Goal: Task Accomplishment & Management: Complete application form

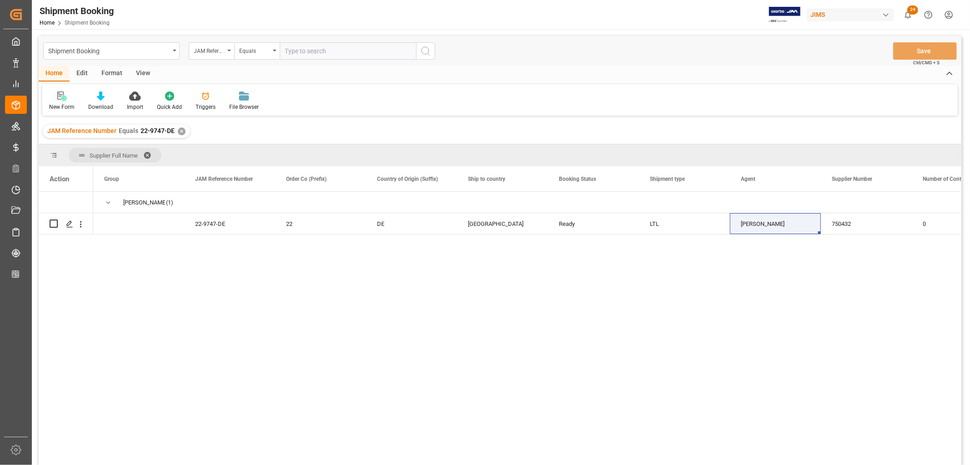
click at [58, 102] on div "New Form" at bounding box center [61, 101] width 39 height 20
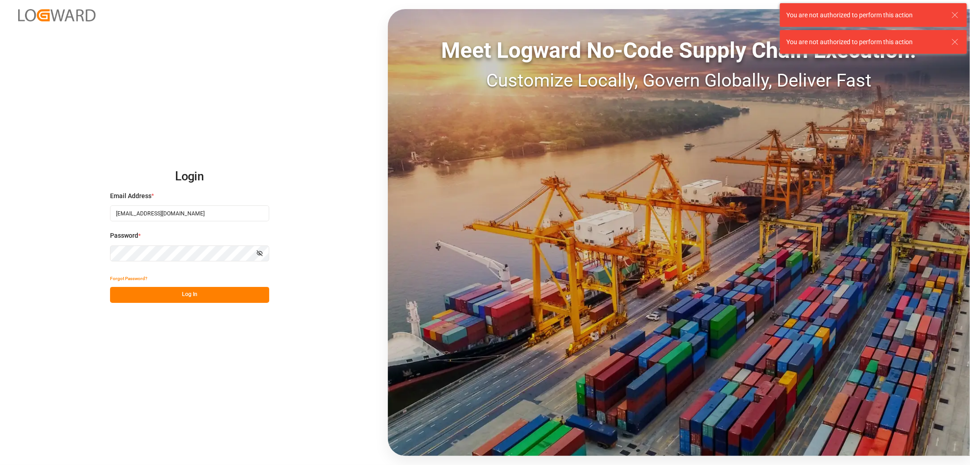
click at [185, 292] on button "Log In" at bounding box center [189, 295] width 159 height 16
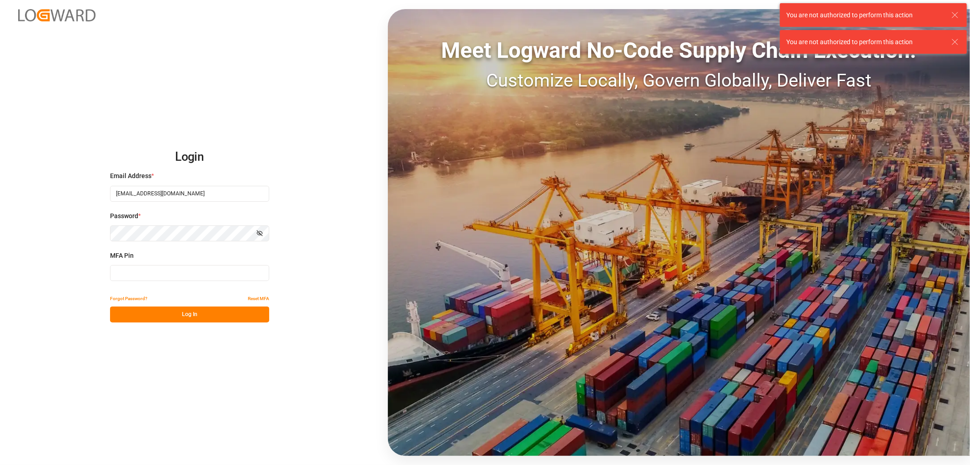
click at [190, 279] on input at bounding box center [189, 273] width 159 height 16
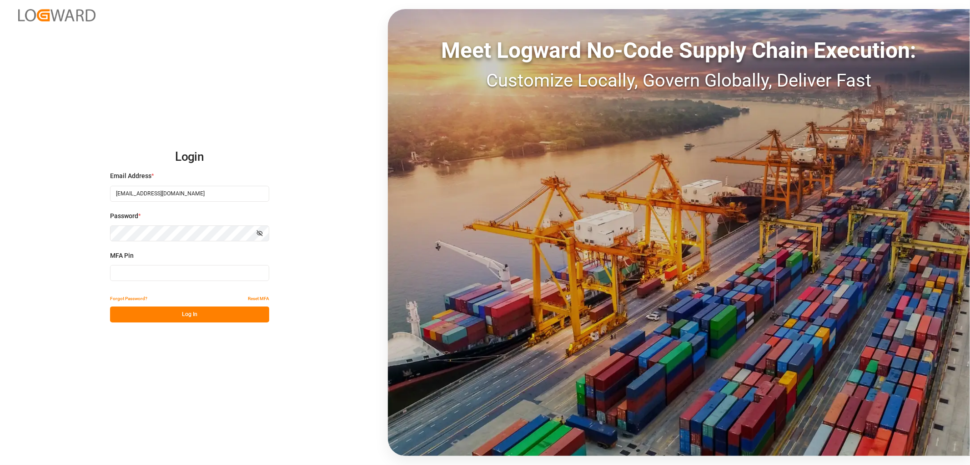
click at [190, 279] on input at bounding box center [189, 273] width 159 height 16
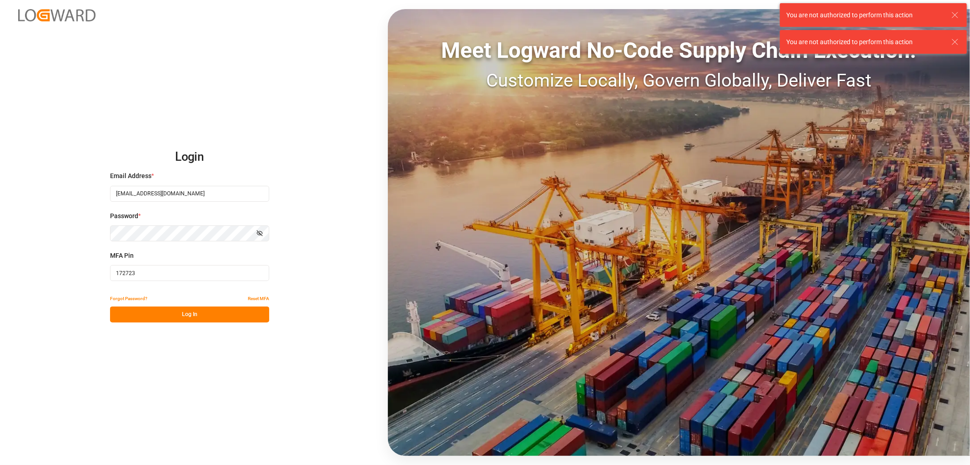
type input "172723"
click at [197, 316] on button "Log In" at bounding box center [189, 314] width 159 height 16
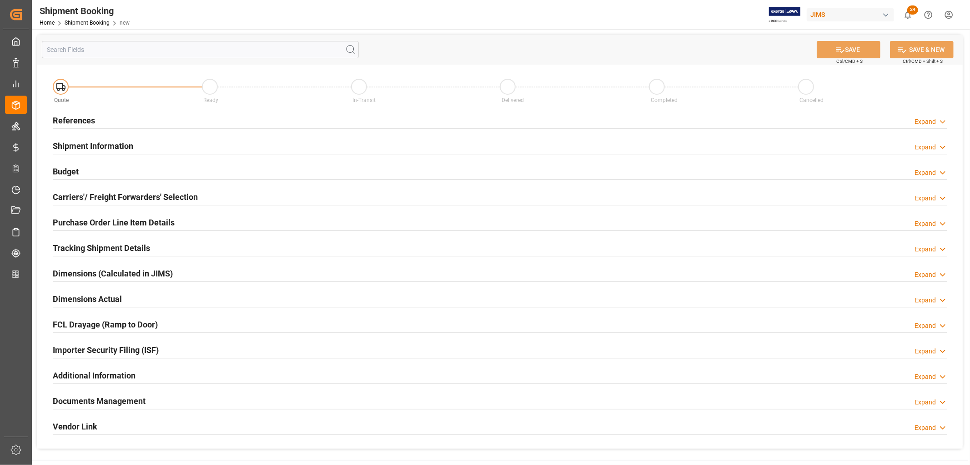
click at [82, 121] on h2 "References" at bounding box center [74, 120] width 42 height 12
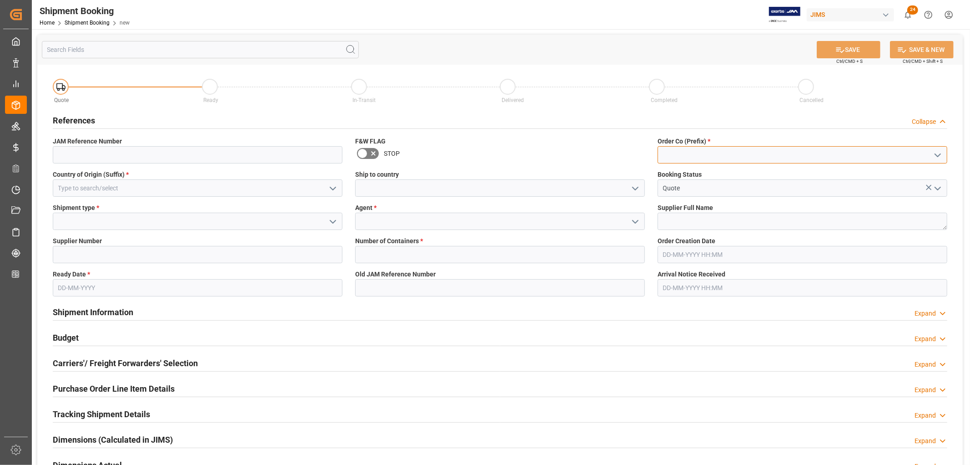
click at [732, 149] on input at bounding box center [803, 154] width 290 height 17
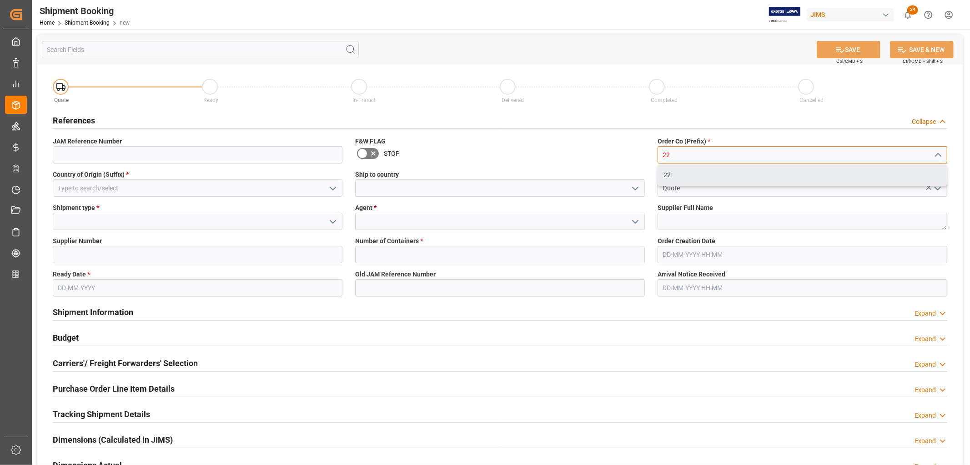
click at [676, 174] on div "22" at bounding box center [802, 175] width 289 height 20
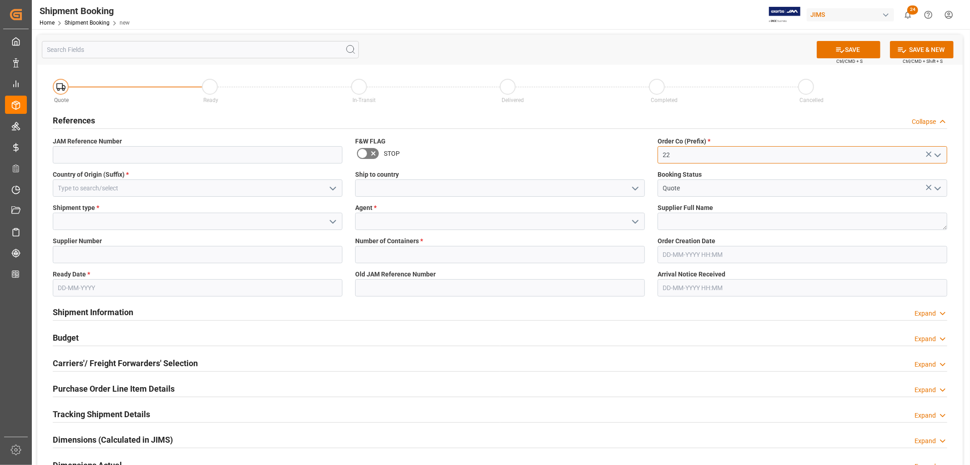
type input "22"
click at [107, 188] on input at bounding box center [198, 187] width 290 height 17
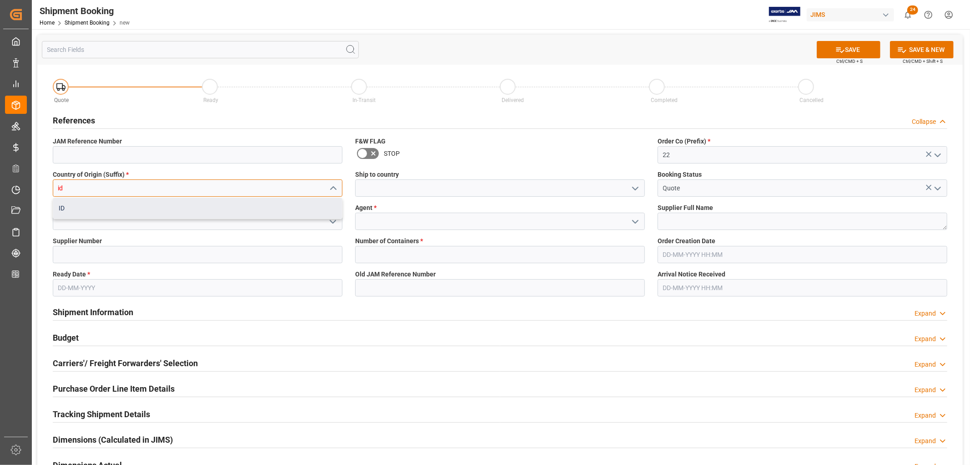
click at [67, 212] on div "ID" at bounding box center [197, 208] width 289 height 20
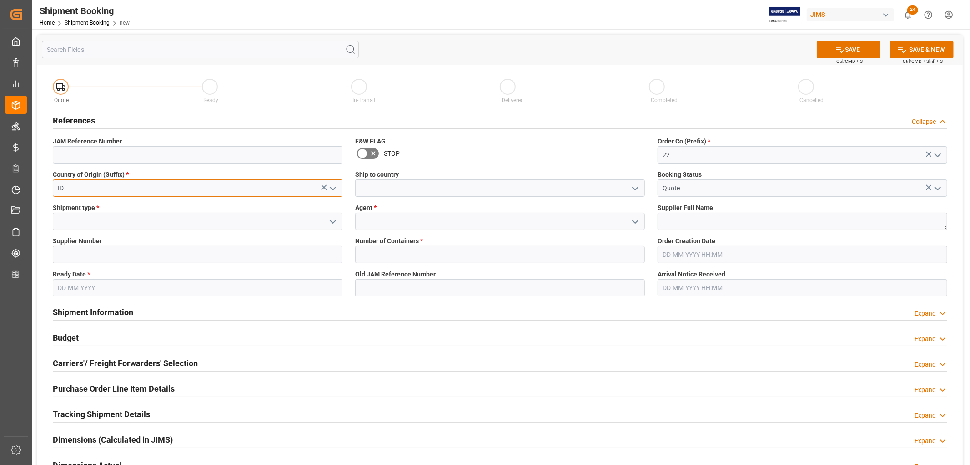
type input "ID"
click at [374, 221] on input at bounding box center [500, 220] width 290 height 17
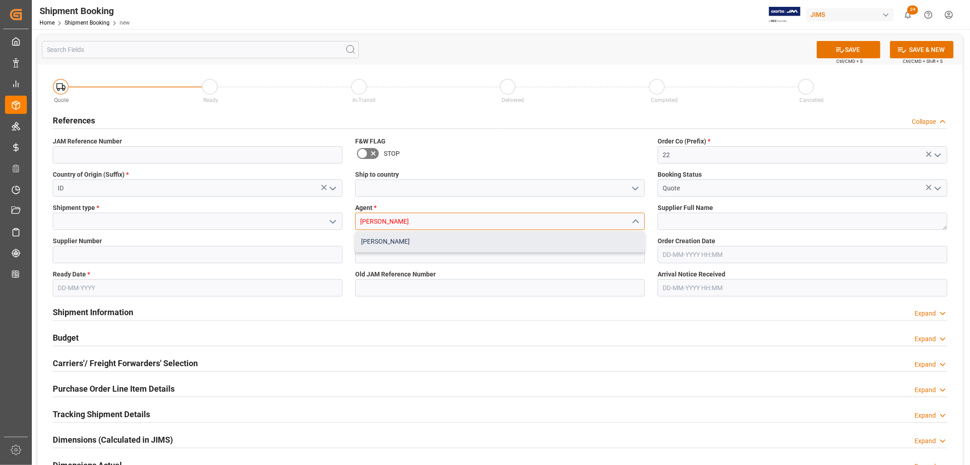
click at [369, 241] on div "Kevin Schofield" at bounding box center [500, 241] width 289 height 20
type input "[PERSON_NAME]"
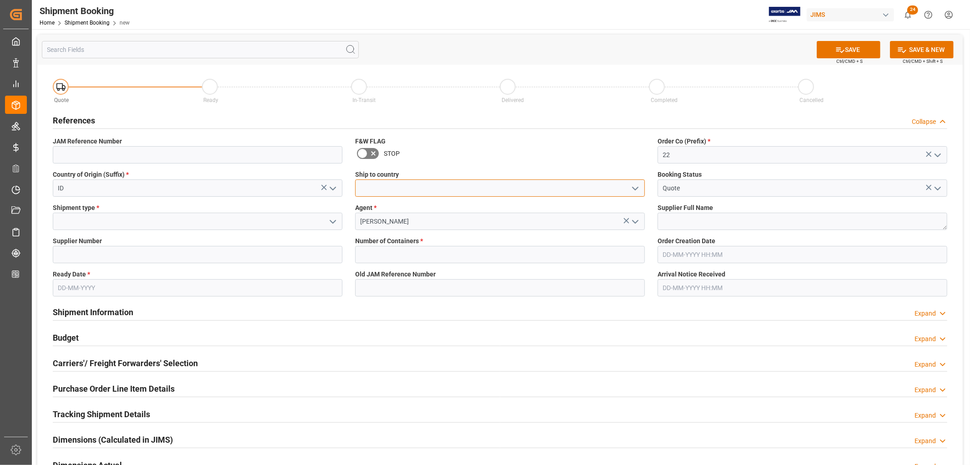
click at [419, 191] on input at bounding box center [500, 187] width 290 height 17
type input "[GEOGRAPHIC_DATA]"
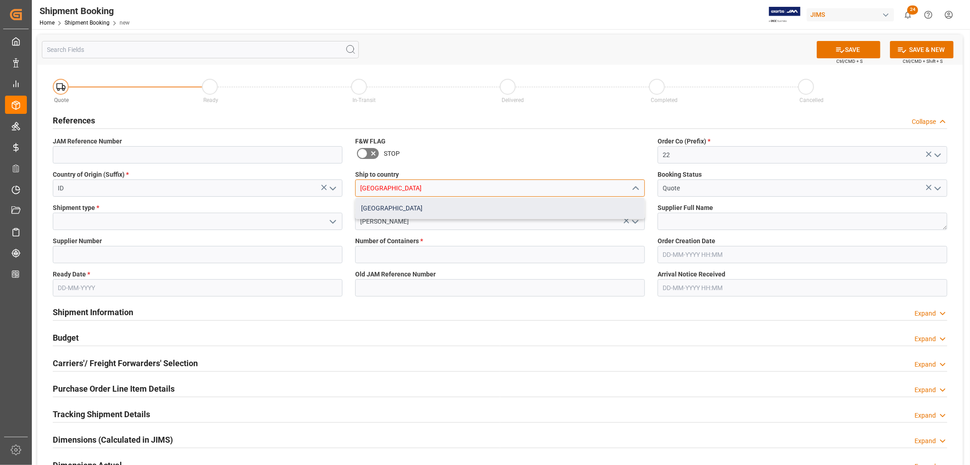
click at [387, 203] on div "[GEOGRAPHIC_DATA]" at bounding box center [500, 208] width 289 height 20
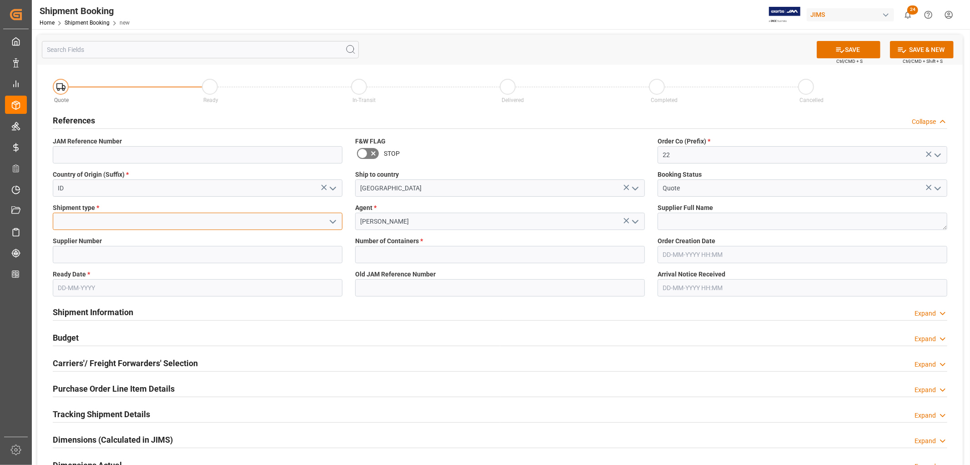
click at [69, 223] on input at bounding box center [198, 220] width 290 height 17
click at [335, 221] on icon "open menu" at bounding box center [333, 221] width 11 height 11
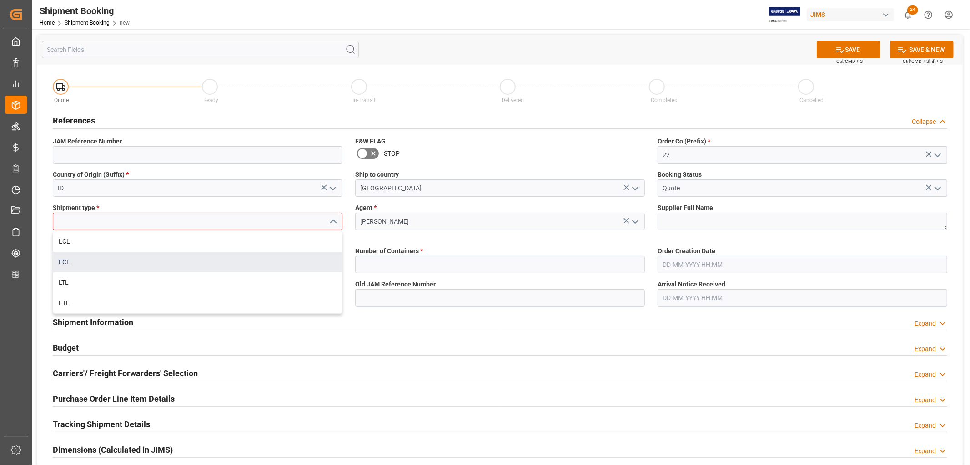
click at [75, 262] on div "FCL" at bounding box center [197, 262] width 289 height 20
type input "FCL"
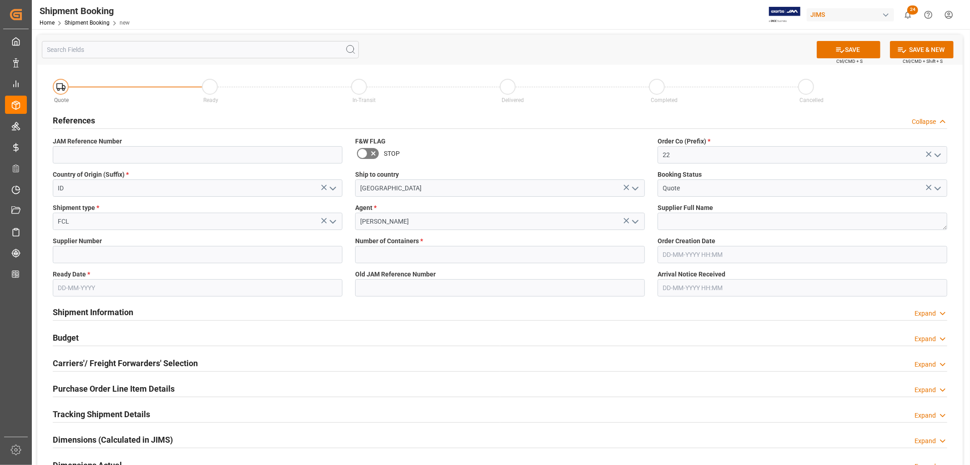
click at [74, 288] on input "text" at bounding box center [198, 287] width 290 height 17
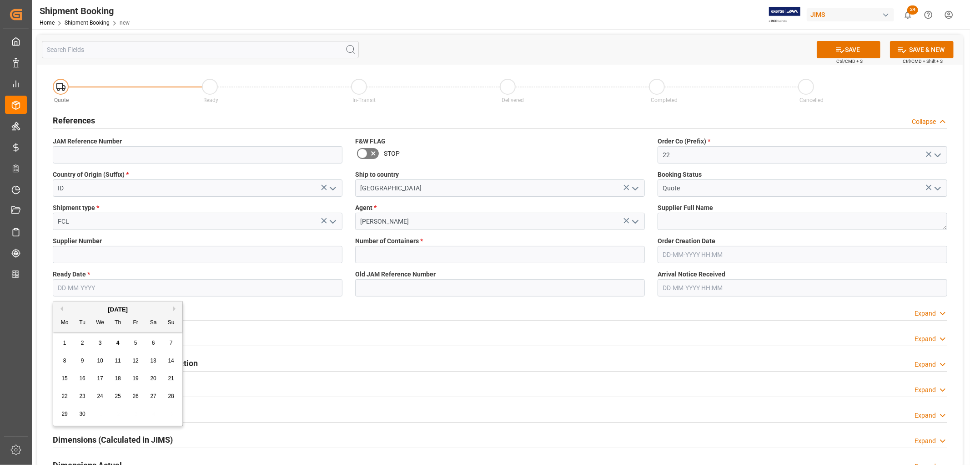
click at [102, 360] on span "10" at bounding box center [100, 360] width 6 height 6
type input "10-09-2025"
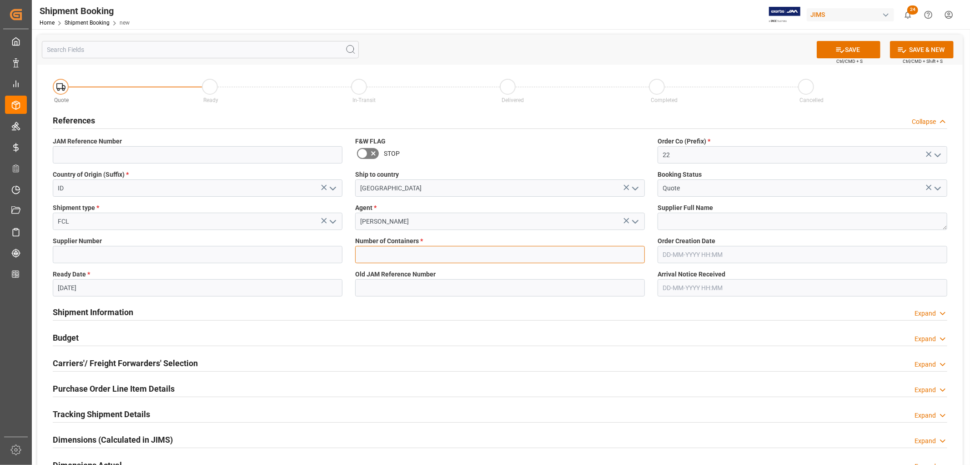
click at [366, 253] on input "text" at bounding box center [500, 254] width 290 height 17
type input "2"
click at [742, 64] on div "SAVE Ctrl/CMD + S SAVE & NEW Ctrl/CMD + Shift + S" at bounding box center [500, 50] width 926 height 30
click at [849, 49] on button "SAVE" at bounding box center [849, 49] width 64 height 17
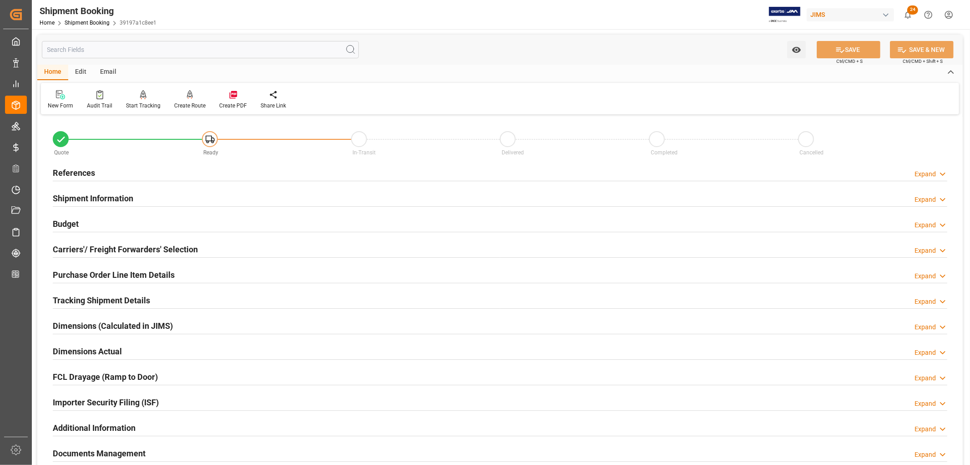
click at [68, 251] on h2 "Carriers'/ Freight Forwarders' Selection" at bounding box center [125, 249] width 145 height 12
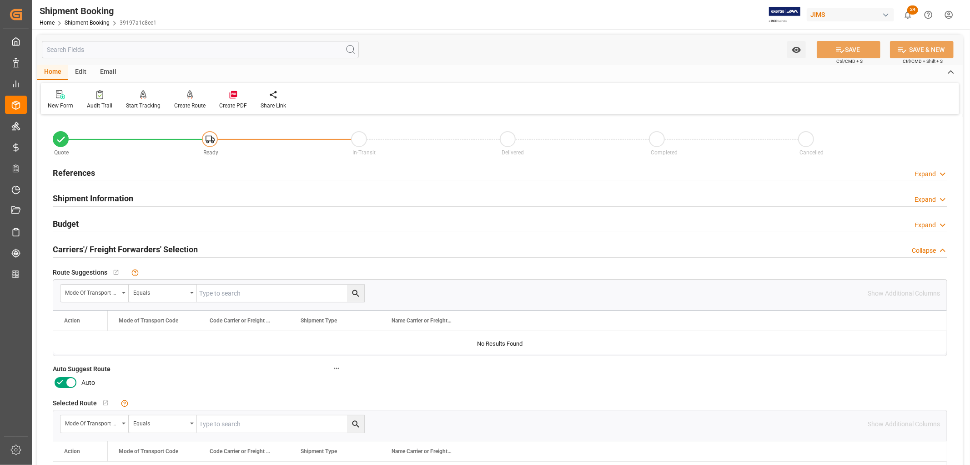
click at [64, 384] on icon at bounding box center [60, 382] width 11 height 11
click at [0, 0] on input "checkbox" at bounding box center [0, 0] width 0 height 0
click at [833, 50] on button "SAVE" at bounding box center [849, 49] width 64 height 17
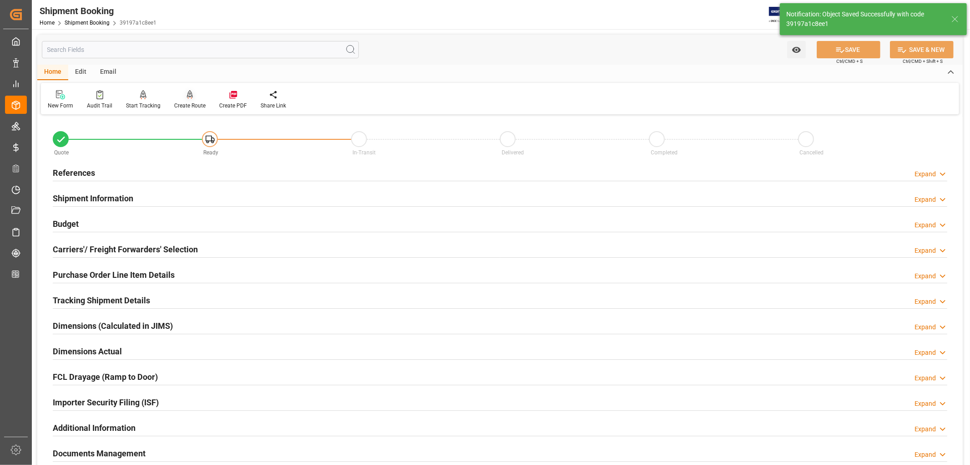
click at [185, 101] on div "Create Route" at bounding box center [189, 105] width 31 height 8
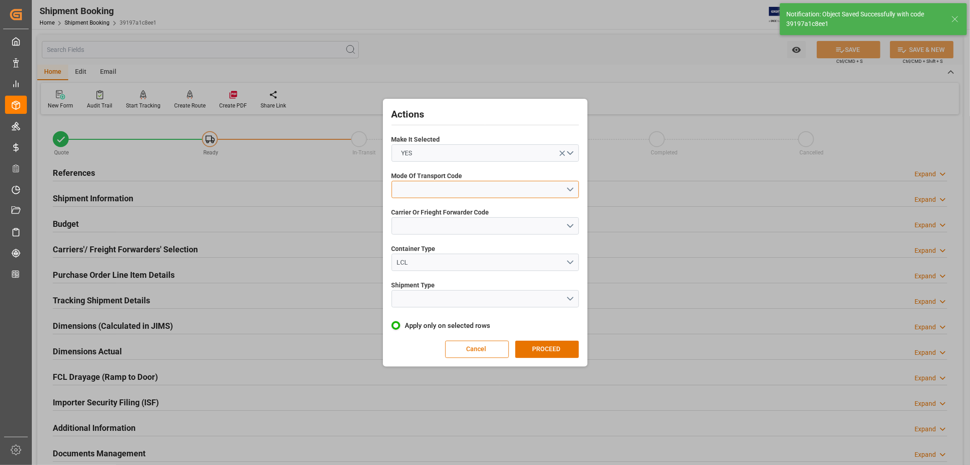
click at [433, 194] on button "open menu" at bounding box center [485, 189] width 187 height 17
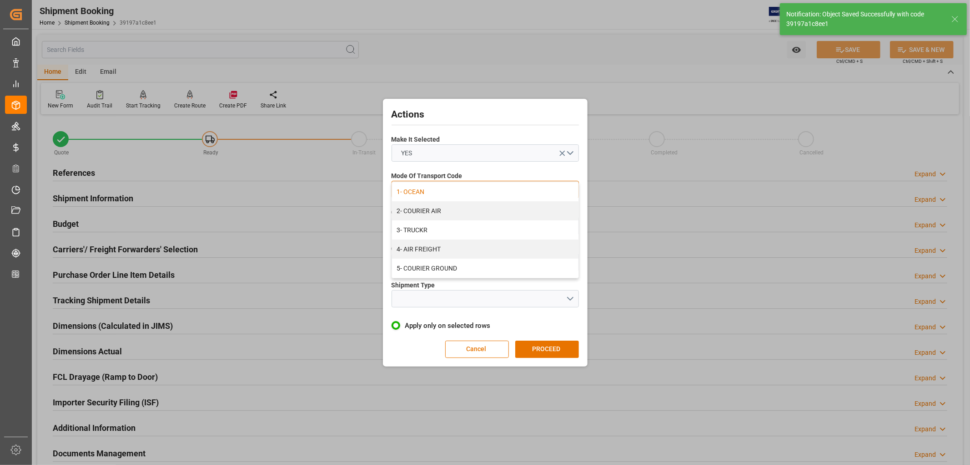
click at [420, 194] on div "1- OCEAN" at bounding box center [485, 191] width 187 height 19
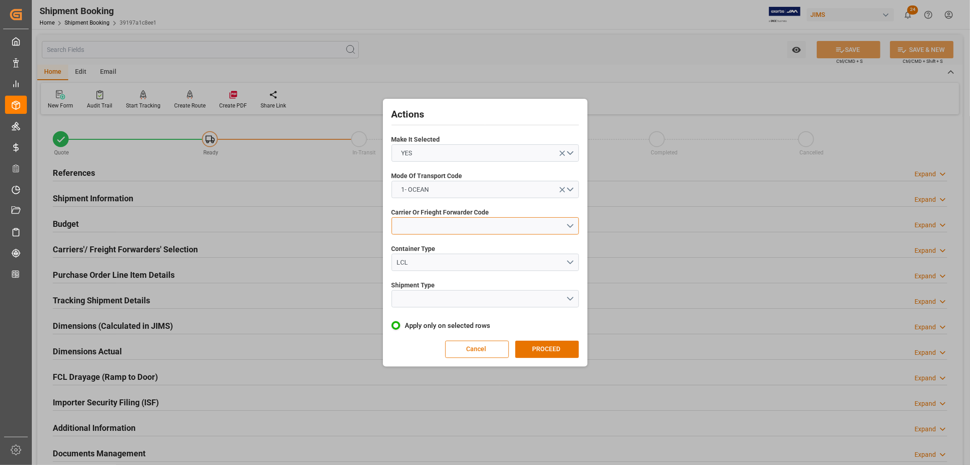
click at [414, 223] on button "open menu" at bounding box center [485, 225] width 187 height 17
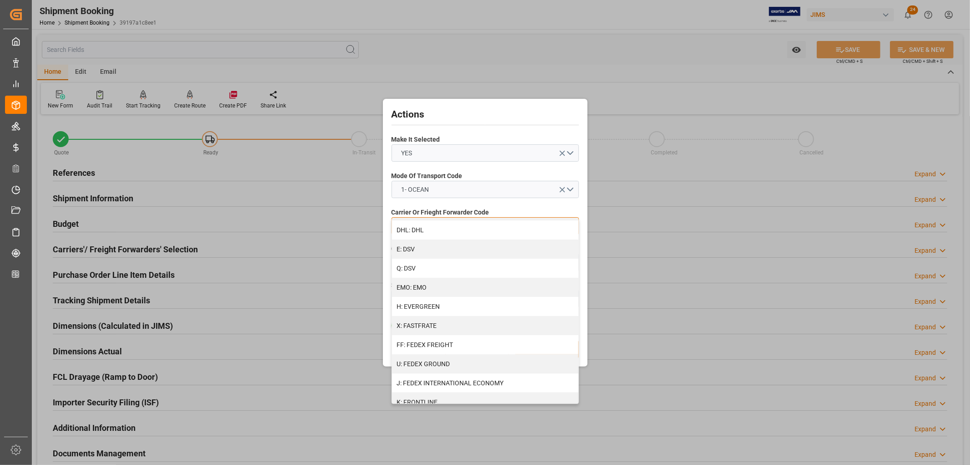
scroll to position [152, 0]
click at [434, 303] on div "H: EVERGREEN" at bounding box center [485, 305] width 187 height 19
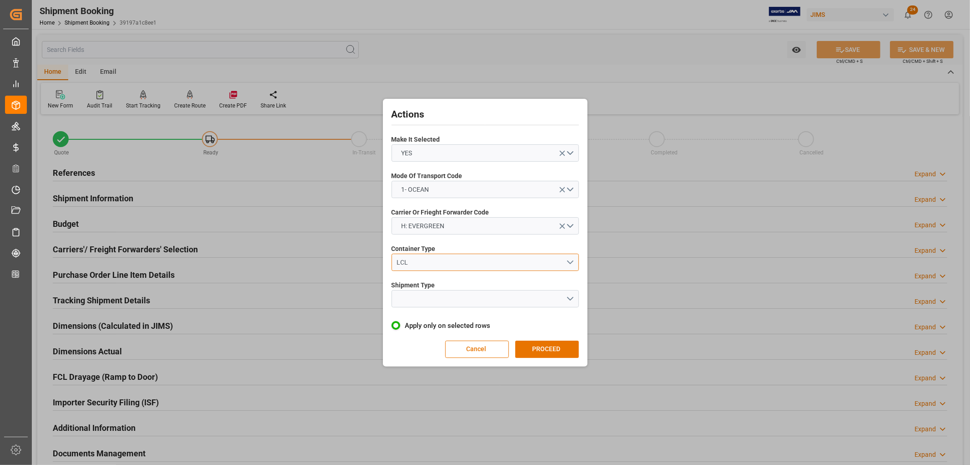
click at [399, 262] on div "LCL" at bounding box center [481, 263] width 169 height 10
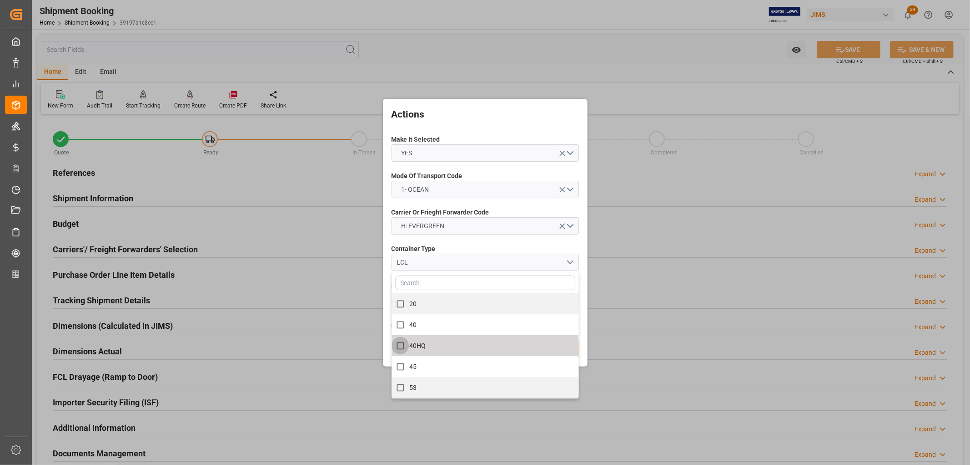
click at [400, 348] on input "40HQ" at bounding box center [401, 346] width 18 height 18
checkbox input "true"
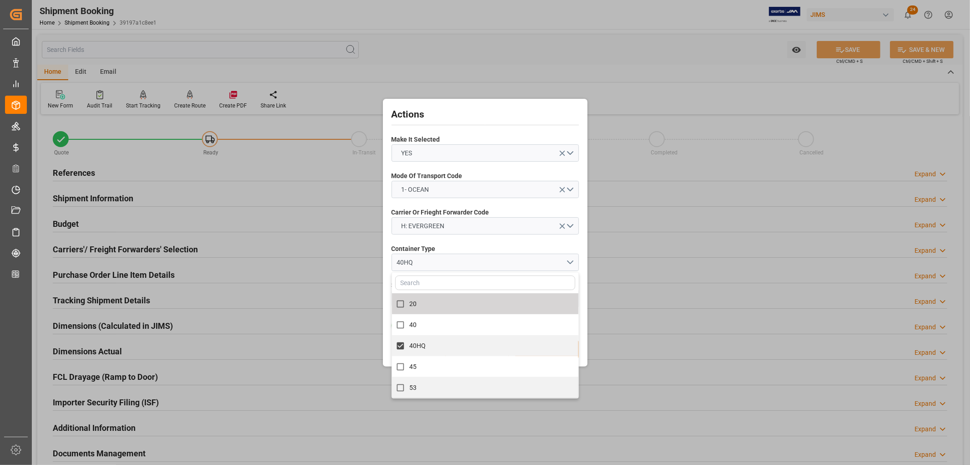
click at [411, 251] on span "Container Type" at bounding box center [414, 249] width 44 height 10
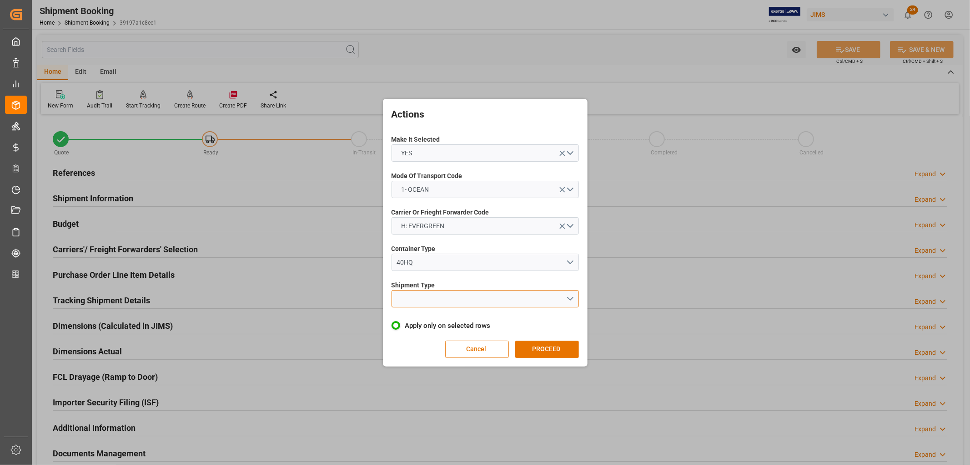
click at [407, 303] on button "open menu" at bounding box center [485, 298] width 187 height 17
click at [402, 340] on div "FCL" at bounding box center [485, 338] width 187 height 19
click at [546, 349] on button "PROCEED" at bounding box center [547, 348] width 64 height 17
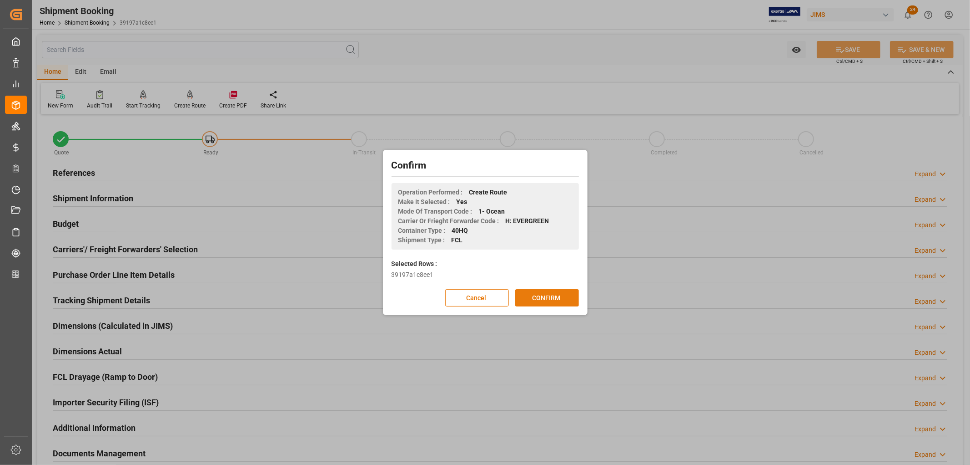
click at [545, 299] on button "CONFIRM" at bounding box center [547, 297] width 64 height 17
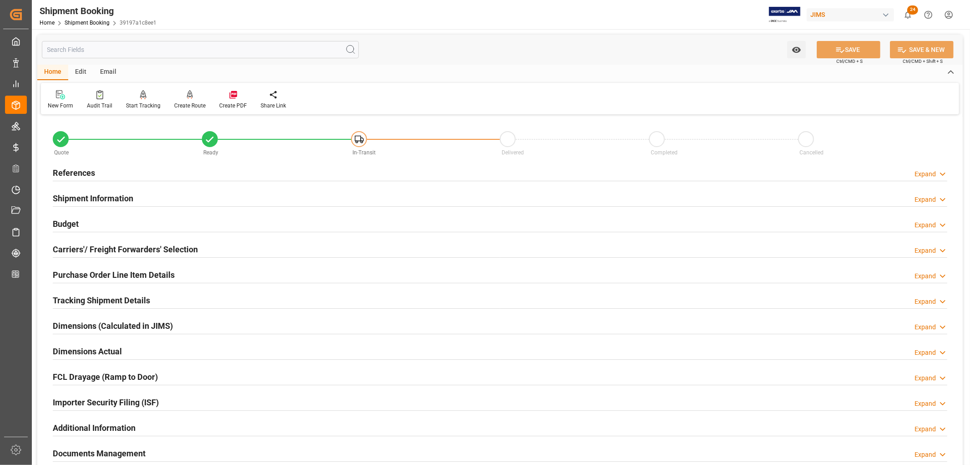
scroll to position [51, 0]
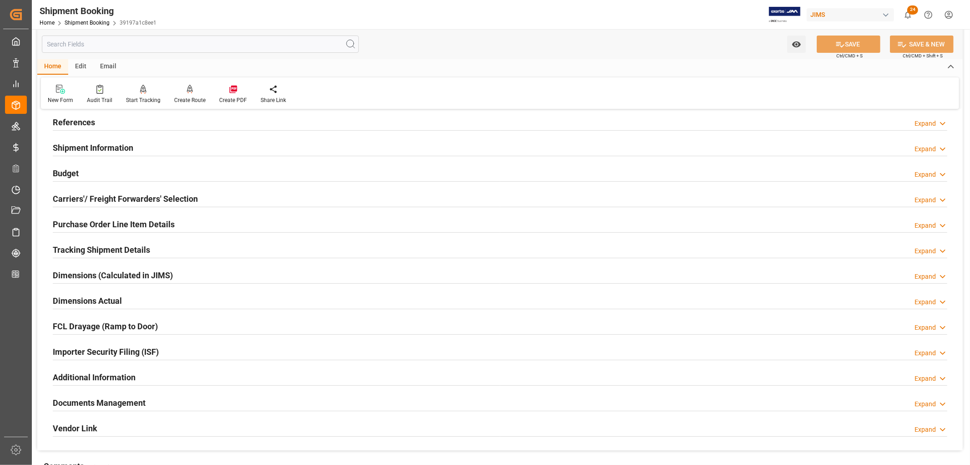
click at [106, 144] on h2 "Shipment Information" at bounding box center [93, 147] width 81 height 12
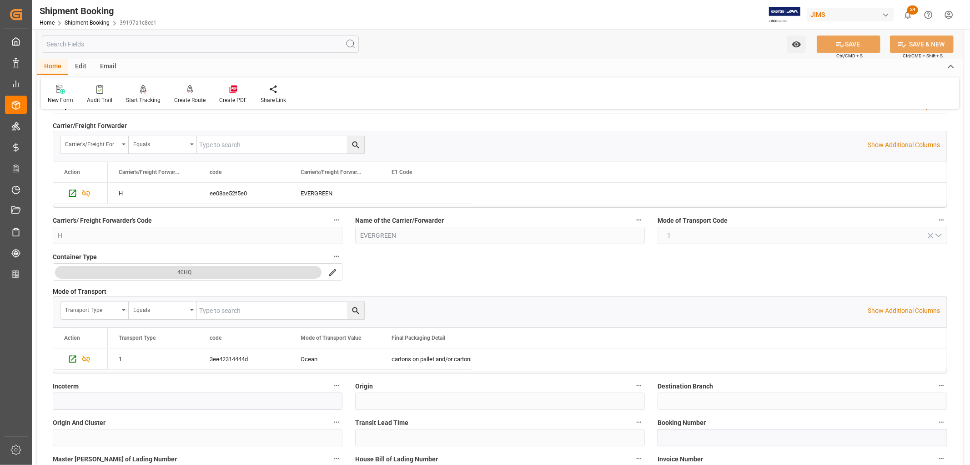
scroll to position [152, 0]
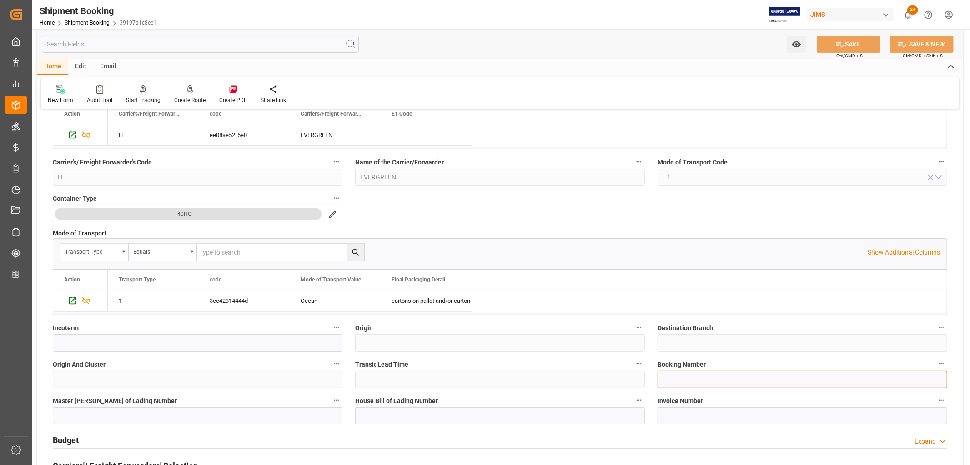
click at [692, 378] on input at bounding box center [803, 378] width 290 height 17
paste input "080500470472"
type input "080500470472"
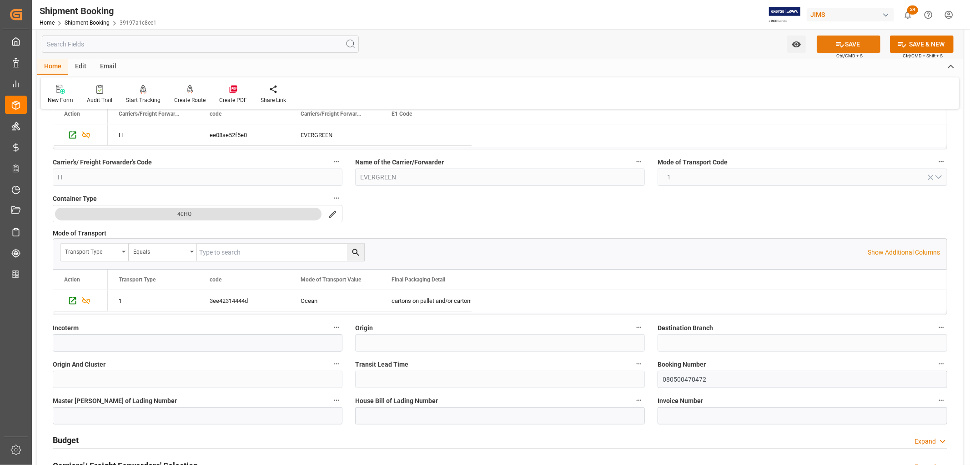
click at [853, 43] on button "SAVE" at bounding box center [849, 43] width 64 height 17
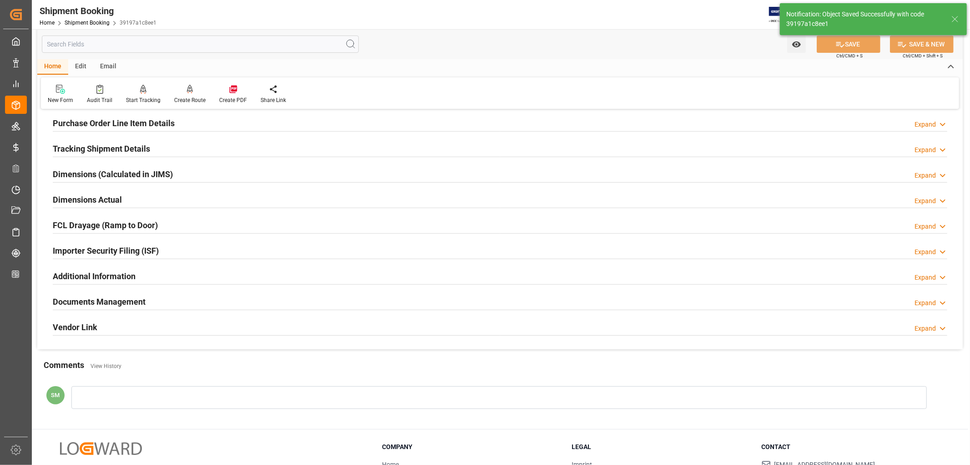
scroll to position [0, 0]
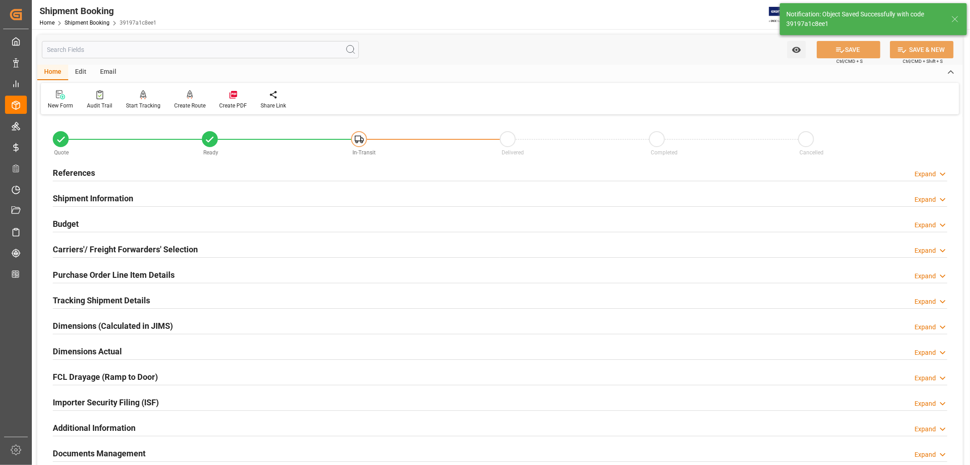
click at [83, 181] on div at bounding box center [500, 181] width 895 height 0
click at [84, 175] on h2 "References" at bounding box center [74, 173] width 42 height 12
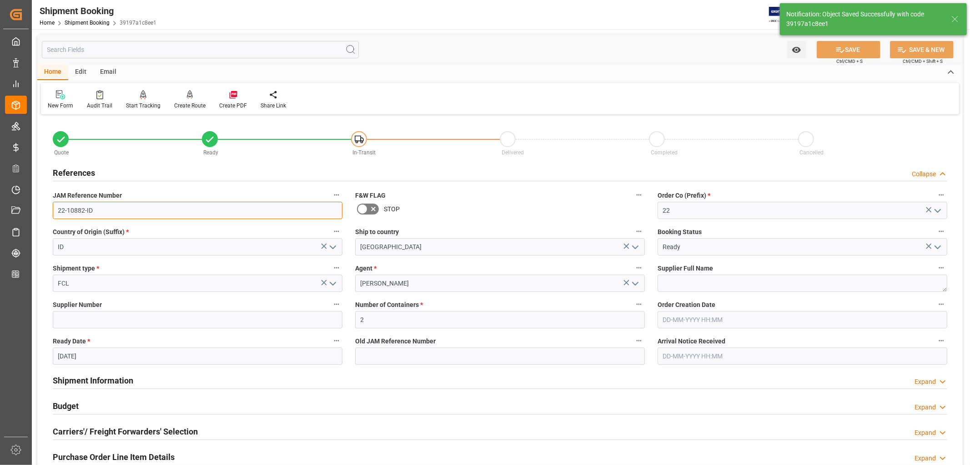
drag, startPoint x: 94, startPoint y: 206, endPoint x: 40, endPoint y: 210, distance: 53.8
click at [40, 210] on div "Quote Ready In-Transit Delivered Completed Cancelled References Collapse JAM Re…" at bounding box center [500, 400] width 926 height 566
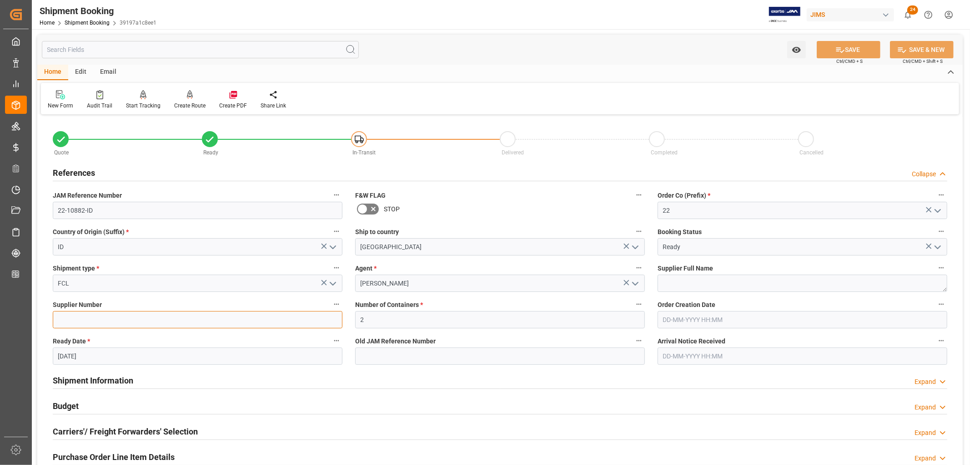
click at [88, 316] on input at bounding box center [198, 319] width 290 height 17
paste input "750432"
type input "750432"
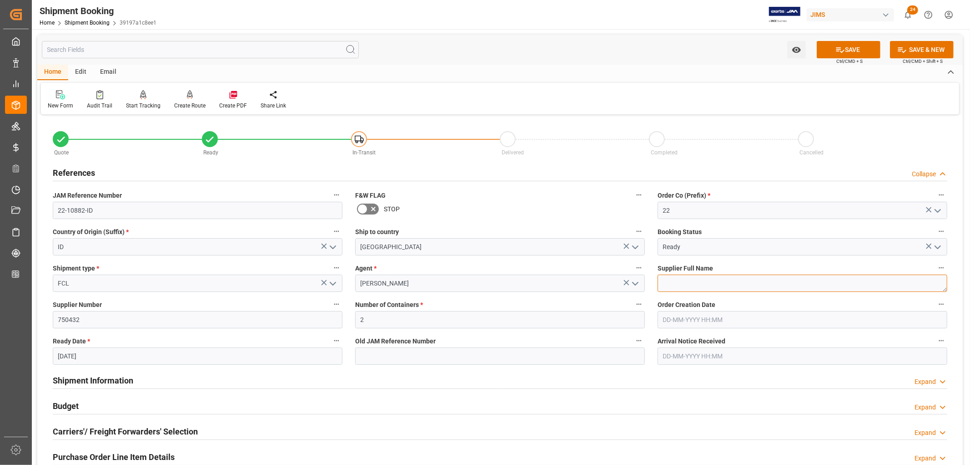
click at [692, 283] on textarea at bounding box center [803, 282] width 290 height 17
paste textarea "ADAM Audio GmbH"
type textarea "ADAM Audio GmbH"
click at [844, 47] on button "SAVE" at bounding box center [849, 49] width 64 height 17
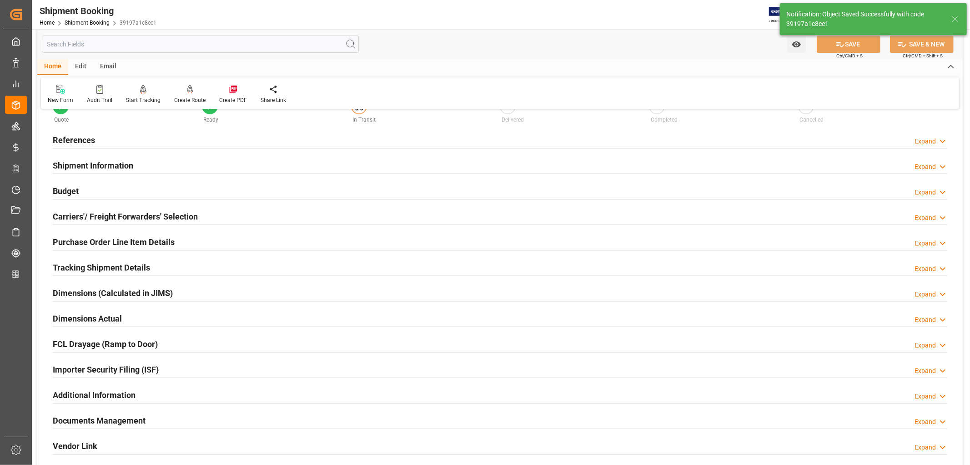
scroll to position [51, 0]
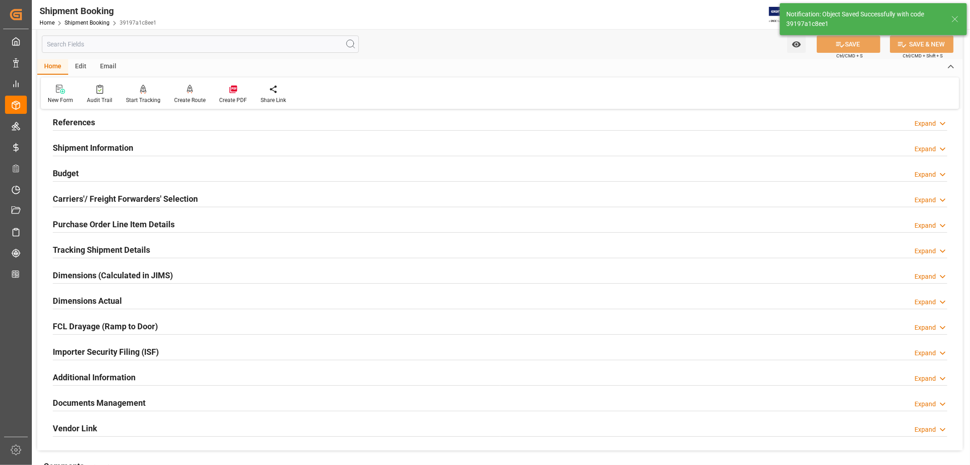
click at [90, 252] on h2 "Tracking Shipment Details" at bounding box center [101, 249] width 97 height 12
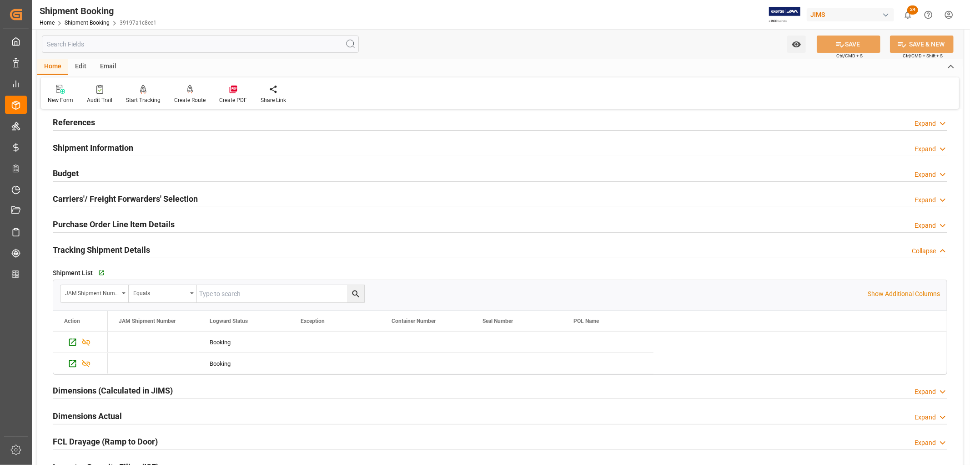
click at [91, 252] on h2 "Tracking Shipment Details" at bounding box center [101, 249] width 97 height 12
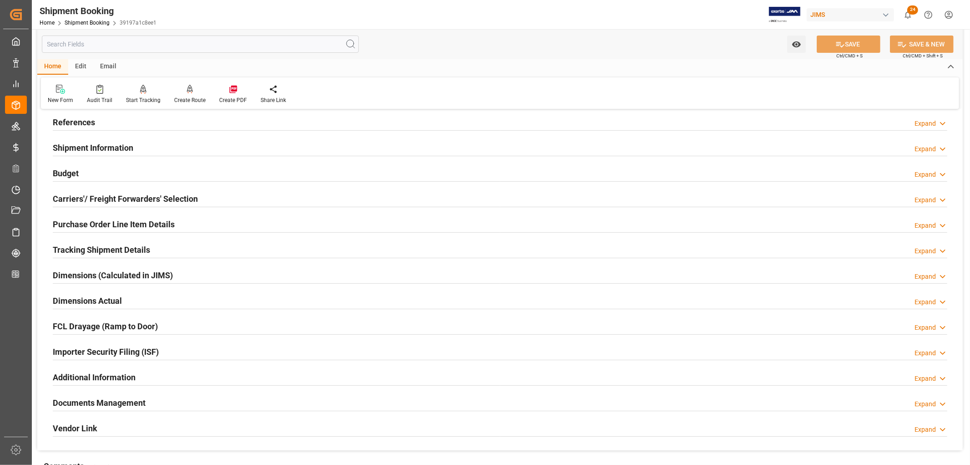
click at [106, 148] on h2 "Shipment Information" at bounding box center [93, 147] width 81 height 12
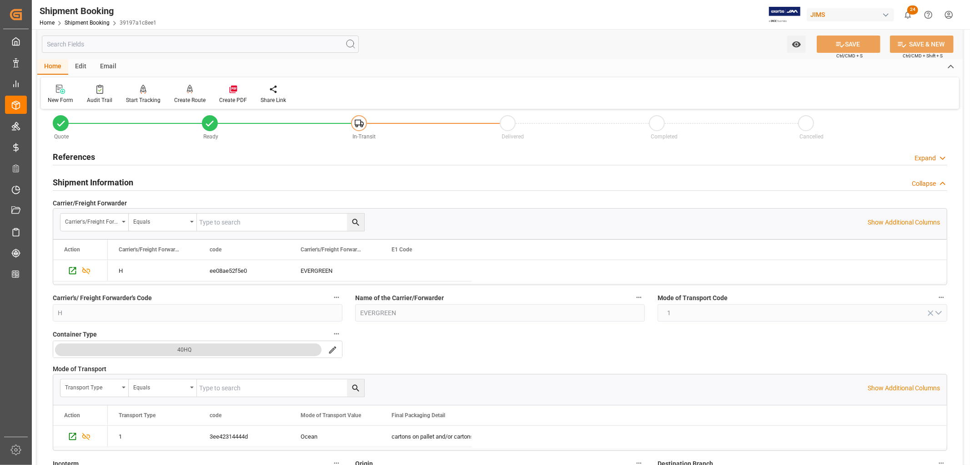
scroll to position [0, 0]
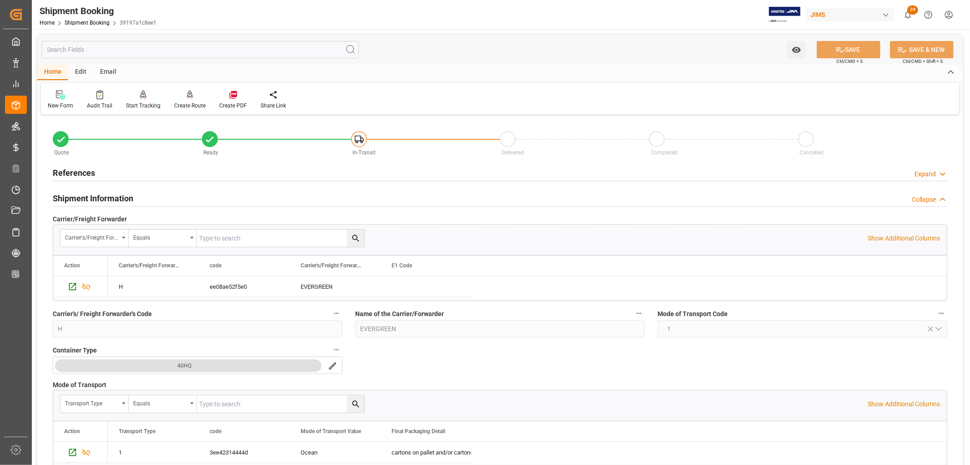
click at [71, 173] on h2 "References" at bounding box center [74, 173] width 42 height 12
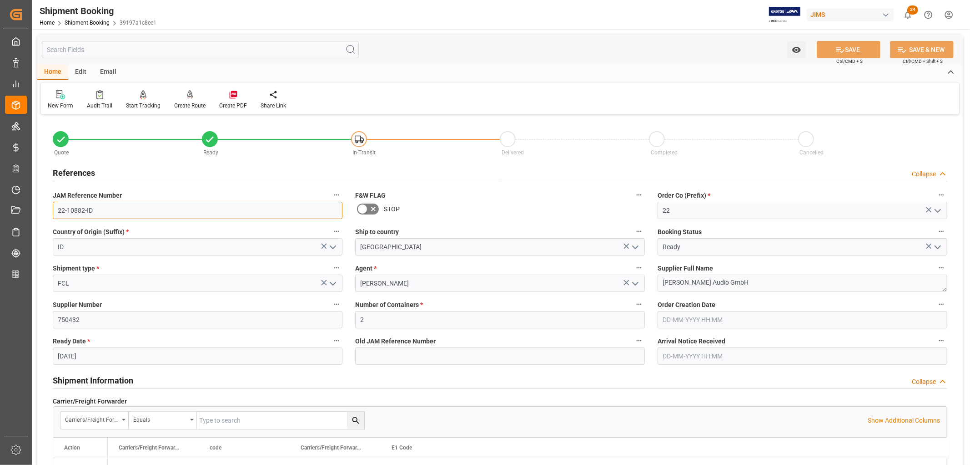
drag, startPoint x: 46, startPoint y: 215, endPoint x: 34, endPoint y: 214, distance: 12.7
click at [681, 282] on textarea "ADAM Audio GmbH" at bounding box center [803, 282] width 290 height 17
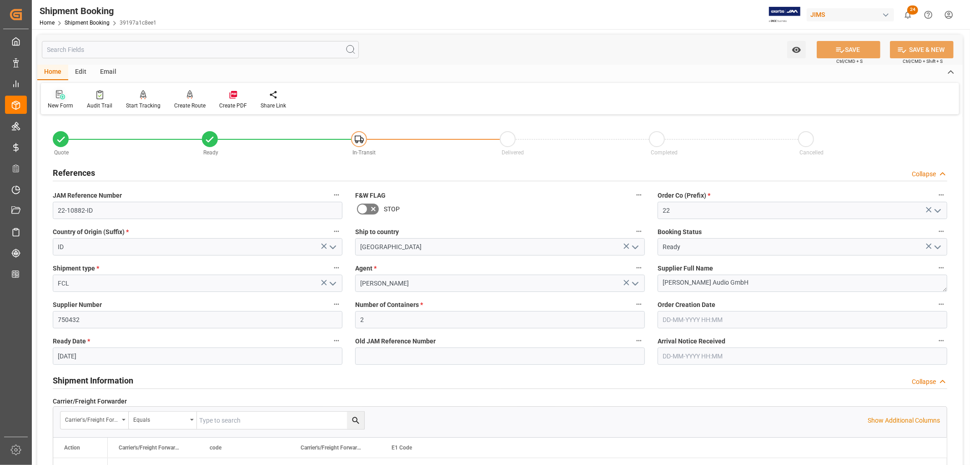
click at [61, 99] on div at bounding box center [60, 95] width 25 height 10
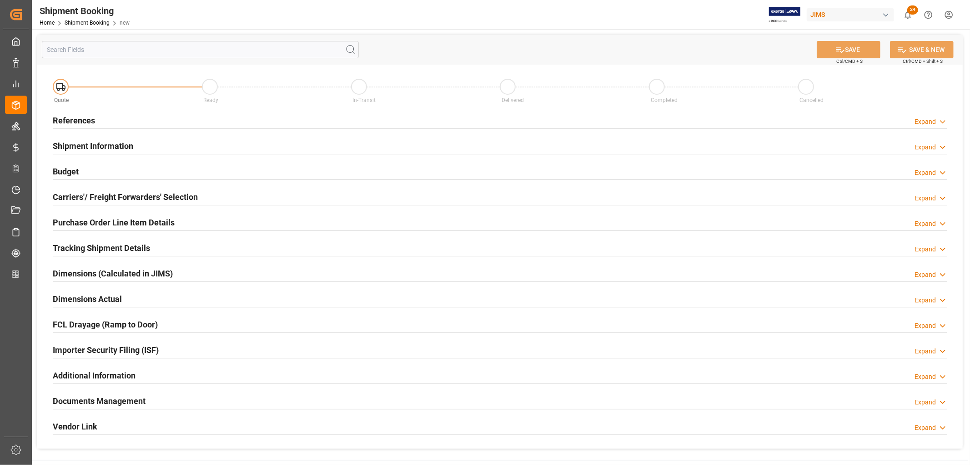
click at [88, 119] on h2 "References" at bounding box center [74, 120] width 42 height 12
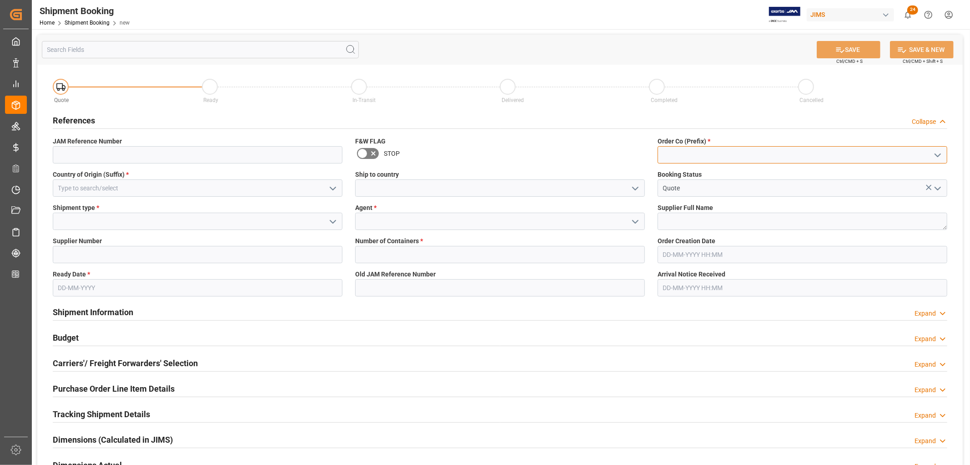
click at [679, 156] on input at bounding box center [803, 154] width 290 height 17
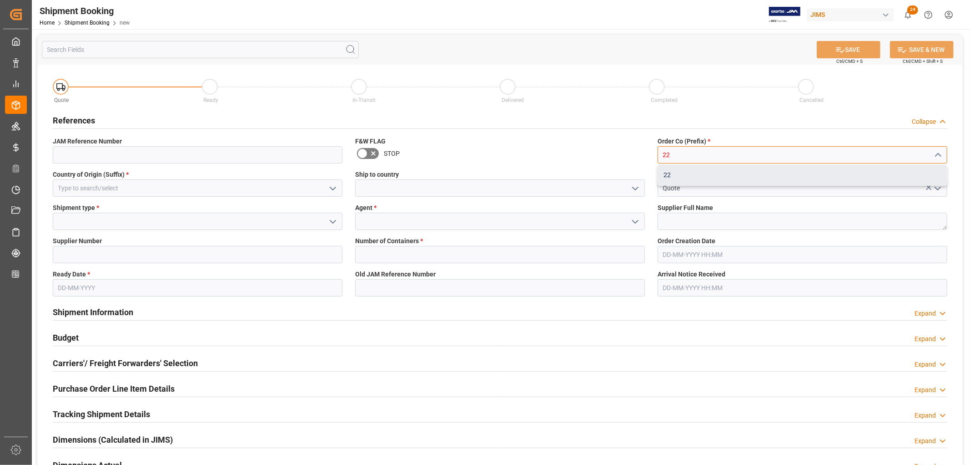
click at [669, 174] on div "22" at bounding box center [802, 175] width 289 height 20
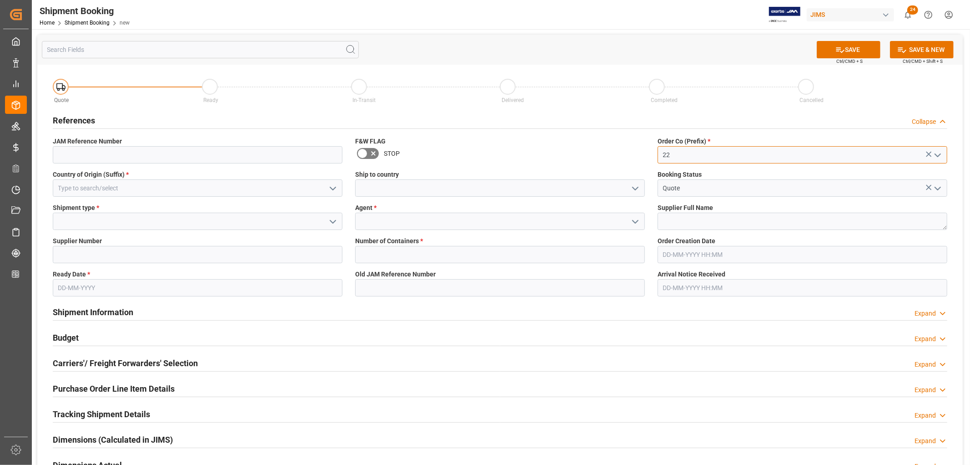
type input "22"
click at [141, 192] on input at bounding box center [198, 187] width 290 height 17
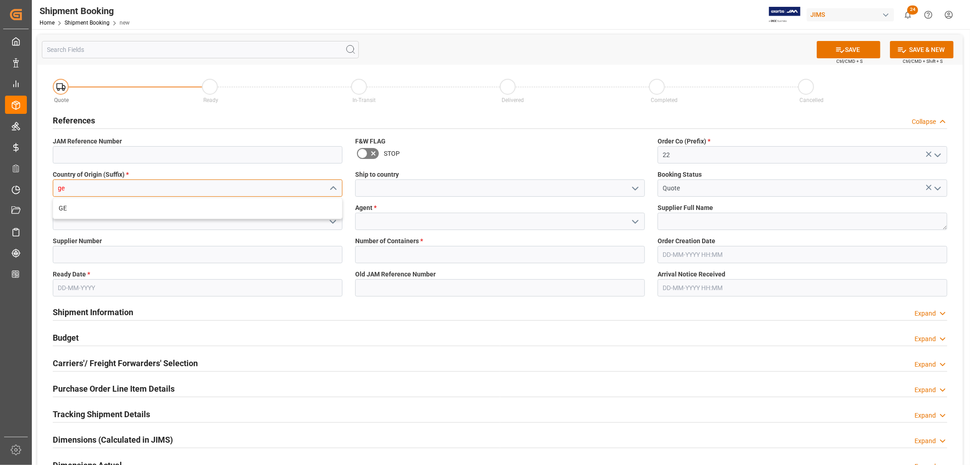
type input "g"
click at [67, 228] on div "DE" at bounding box center [197, 228] width 289 height 20
type input "DE"
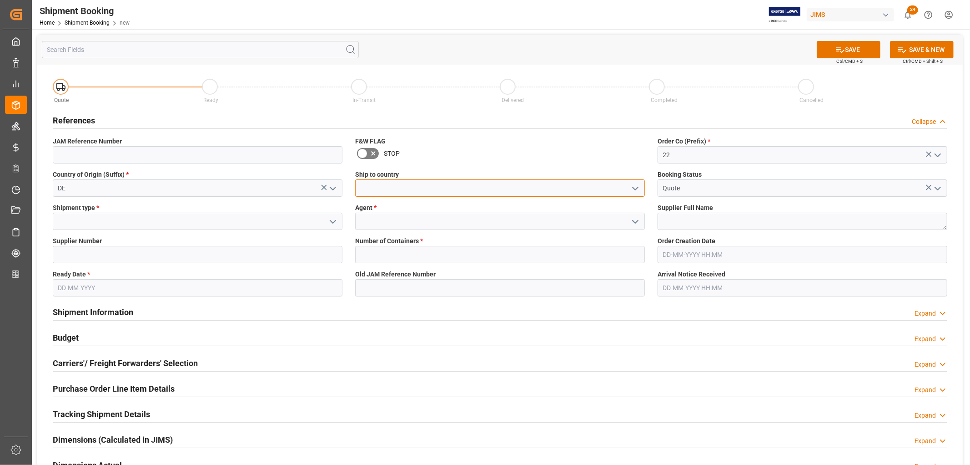
click at [369, 187] on input at bounding box center [500, 187] width 290 height 17
type input "[GEOGRAPHIC_DATA]"
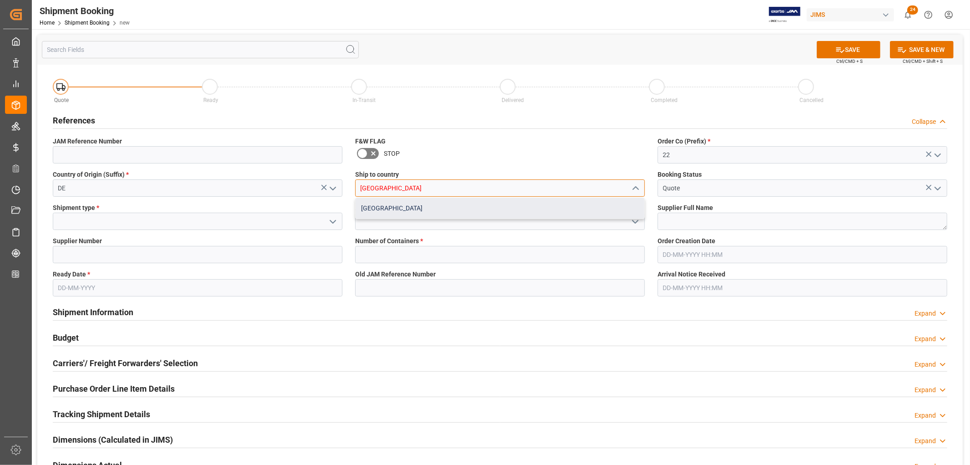
click at [412, 206] on div "[GEOGRAPHIC_DATA]" at bounding box center [500, 208] width 289 height 20
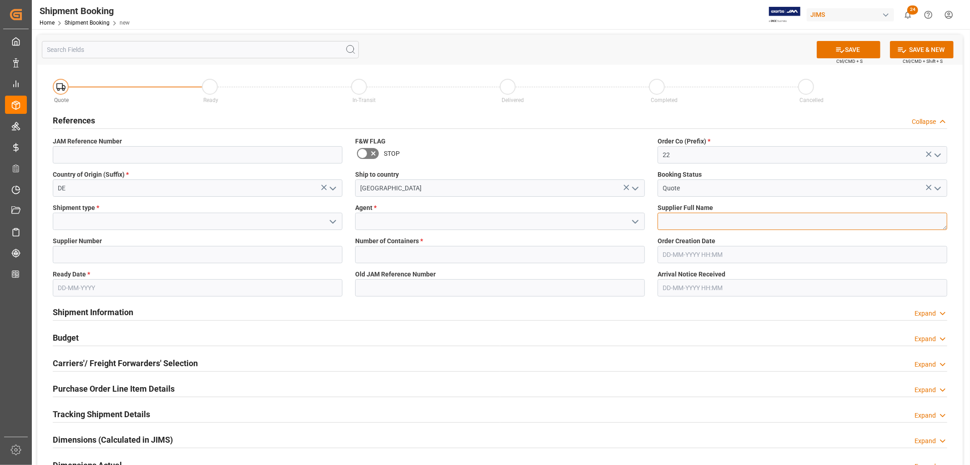
click at [662, 222] on textarea at bounding box center [803, 220] width 290 height 17
paste textarea "[PERSON_NAME] Audio GmbH"
type textarea "[PERSON_NAME] Audio GmbH"
click at [420, 220] on input at bounding box center [500, 220] width 290 height 17
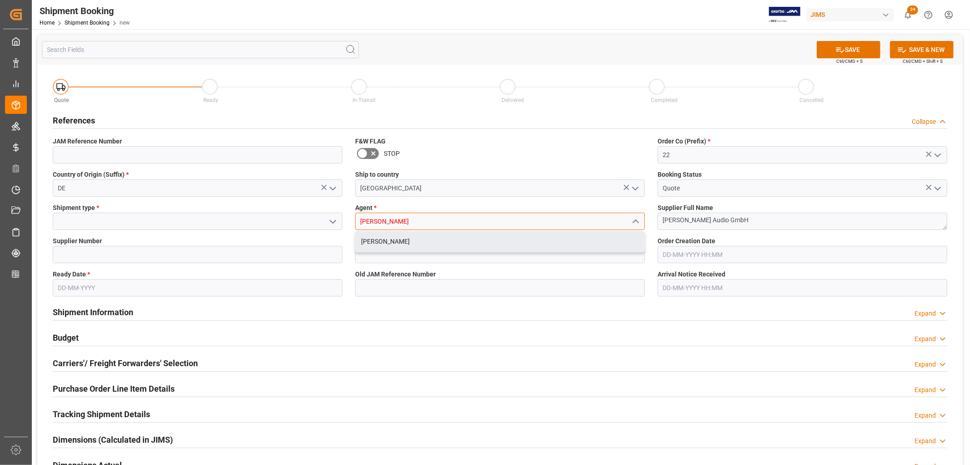
drag, startPoint x: 389, startPoint y: 244, endPoint x: 372, endPoint y: 243, distance: 16.4
click at [389, 244] on div "[PERSON_NAME]" at bounding box center [500, 241] width 289 height 20
type input "[PERSON_NAME]"
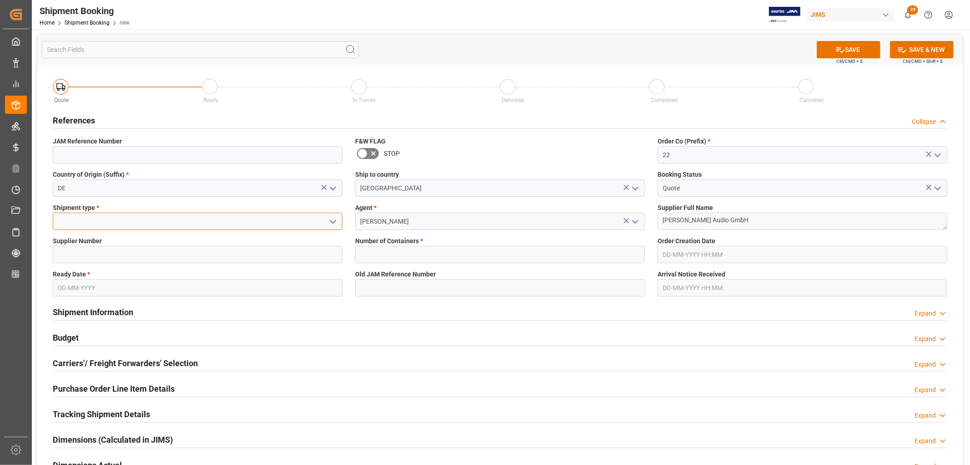
click at [106, 224] on input at bounding box center [198, 220] width 290 height 17
click at [329, 221] on icon "open menu" at bounding box center [333, 221] width 11 height 11
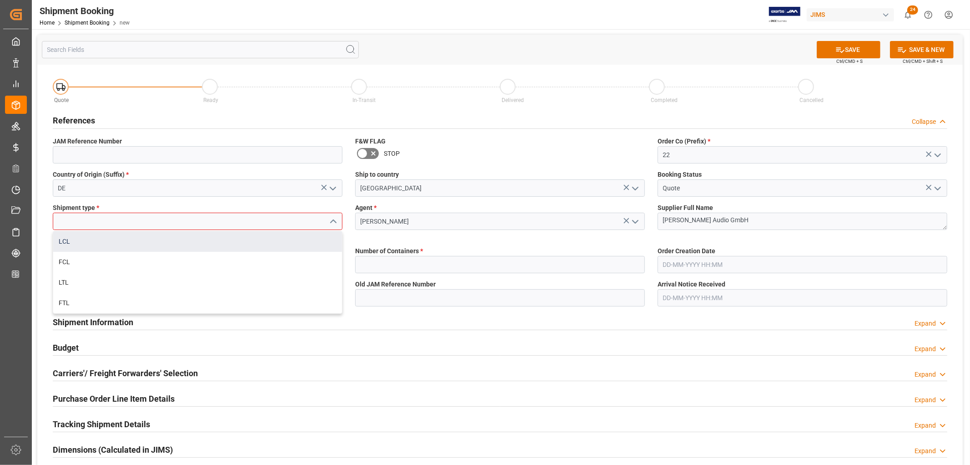
click at [67, 242] on div "LCL" at bounding box center [197, 241] width 289 height 20
type input "LCL"
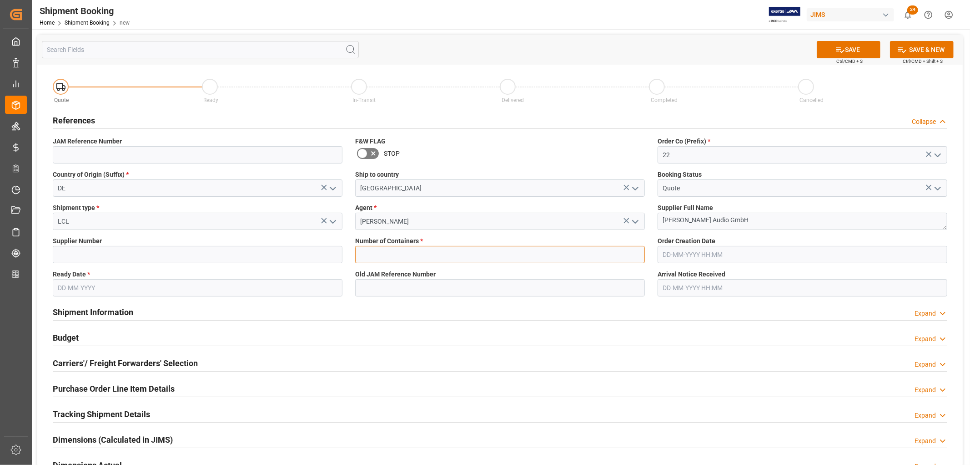
click at [372, 253] on input "text" at bounding box center [500, 254] width 290 height 17
type input "0"
click at [224, 257] on input at bounding box center [198, 254] width 290 height 17
click at [83, 289] on input "text" at bounding box center [198, 287] width 290 height 17
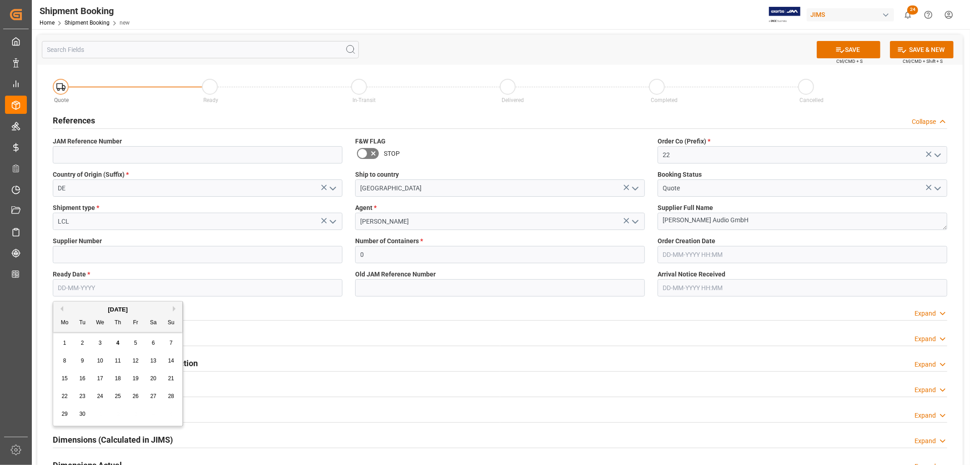
click at [82, 377] on span "16" at bounding box center [82, 378] width 6 height 6
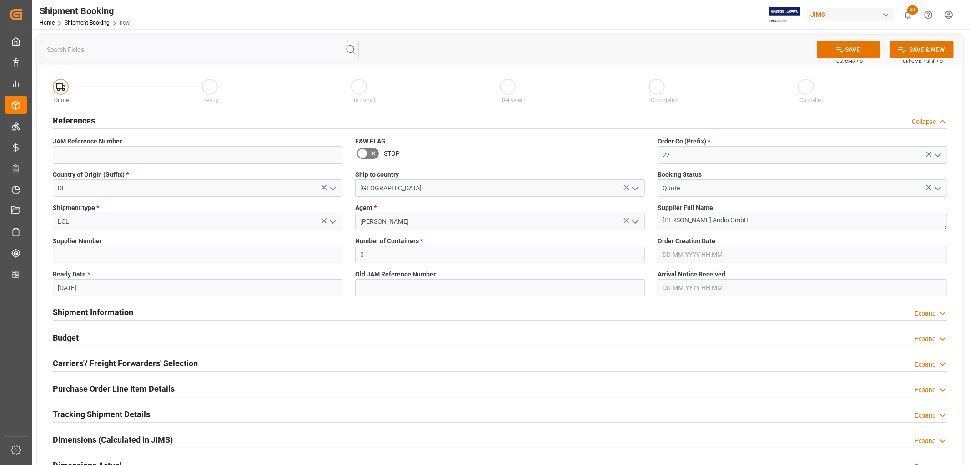
click at [76, 288] on input "16-09-2025" at bounding box center [198, 287] width 290 height 17
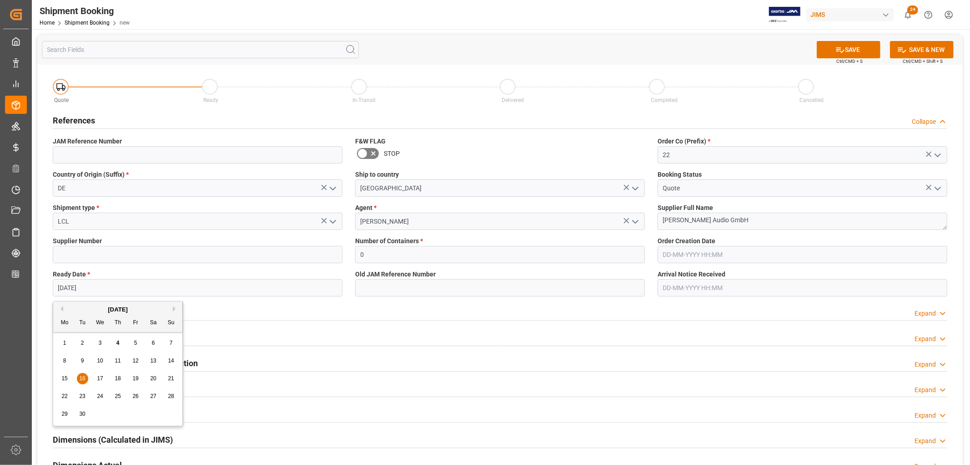
click at [153, 378] on span "20" at bounding box center [153, 378] width 6 height 6
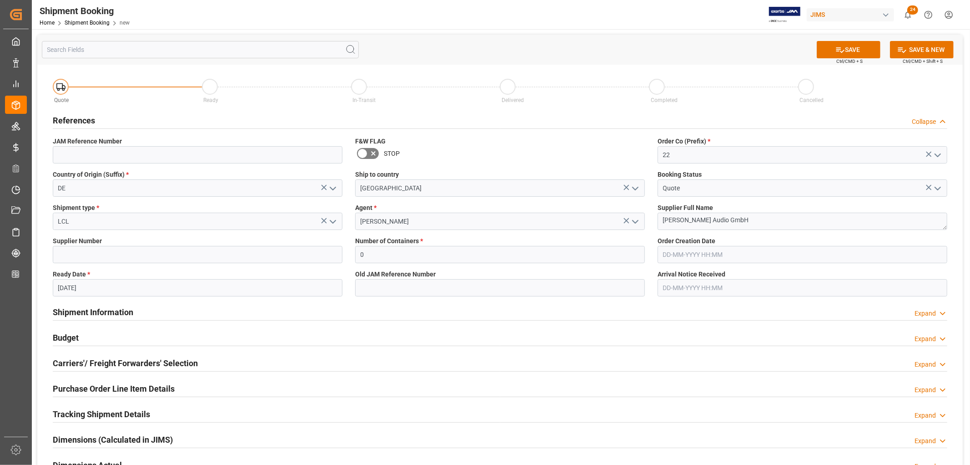
click at [70, 288] on input "20-09-2025" at bounding box center [198, 287] width 290 height 17
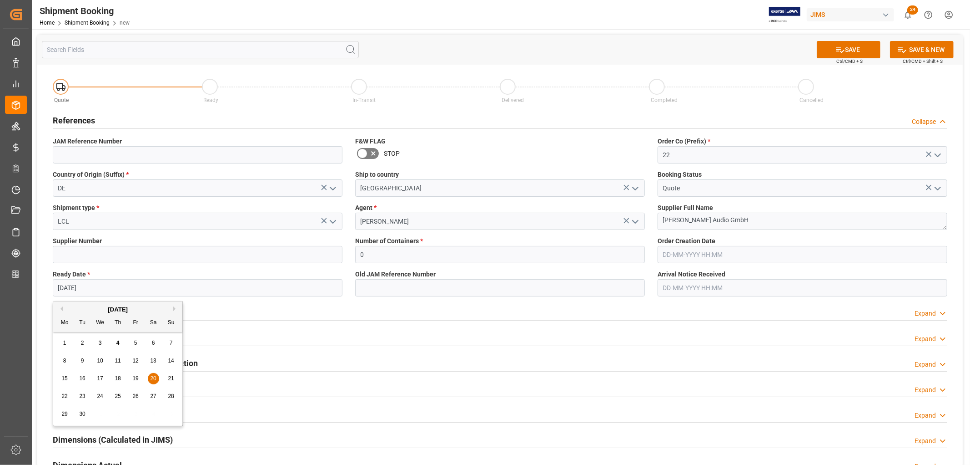
click at [82, 394] on span "23" at bounding box center [82, 396] width 6 height 6
type input "[DATE]"
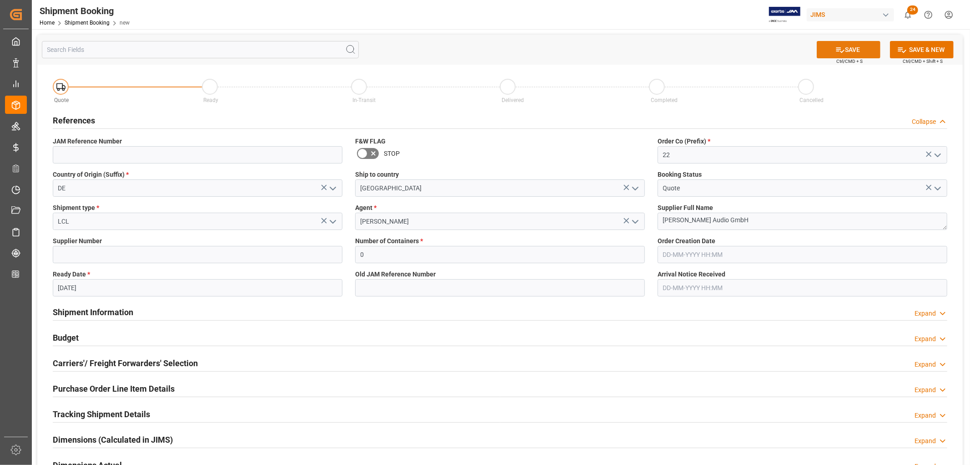
click at [851, 48] on button "SAVE" at bounding box center [849, 49] width 64 height 17
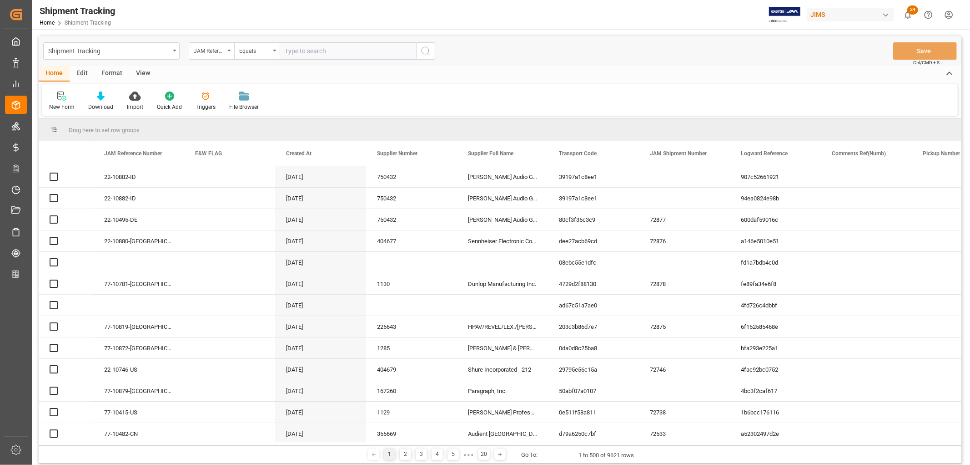
click at [302, 49] on input "text" at bounding box center [348, 50] width 136 height 17
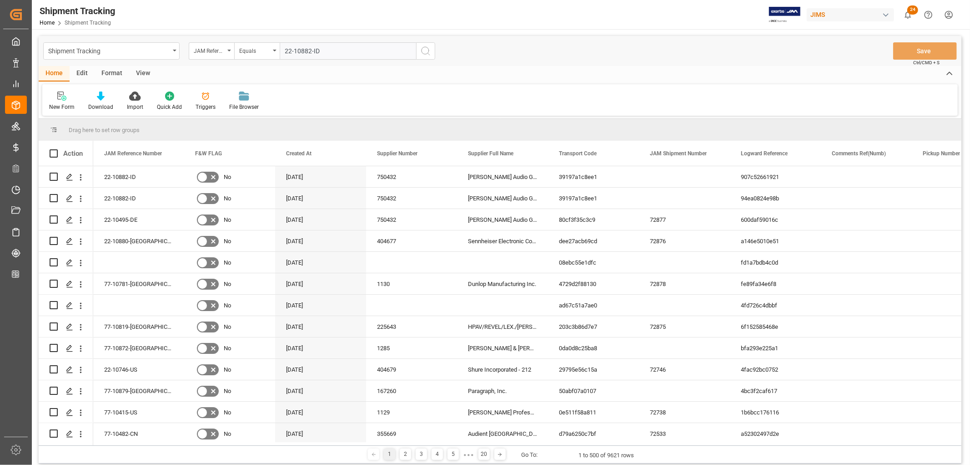
type input "22-10882-ID"
click at [425, 51] on icon "search button" at bounding box center [425, 50] width 11 height 11
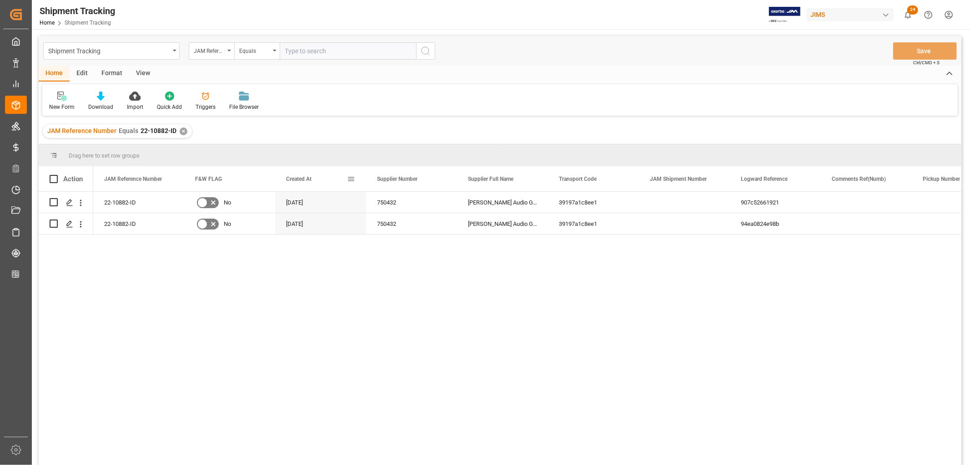
click at [352, 178] on span at bounding box center [351, 179] width 8 height 8
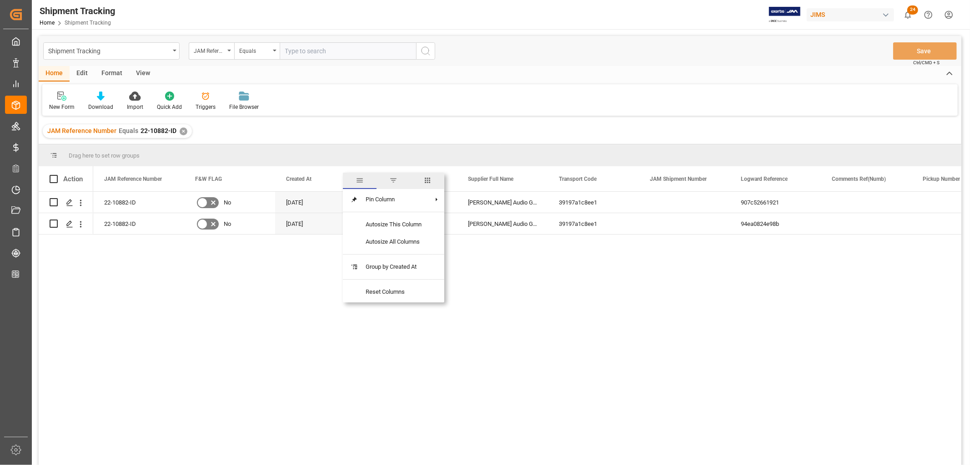
click at [426, 180] on span "columns" at bounding box center [428, 180] width 8 height 8
click at [354, 200] on input "Toggle Select All Columns" at bounding box center [353, 203] width 8 height 8
checkbox input "false"
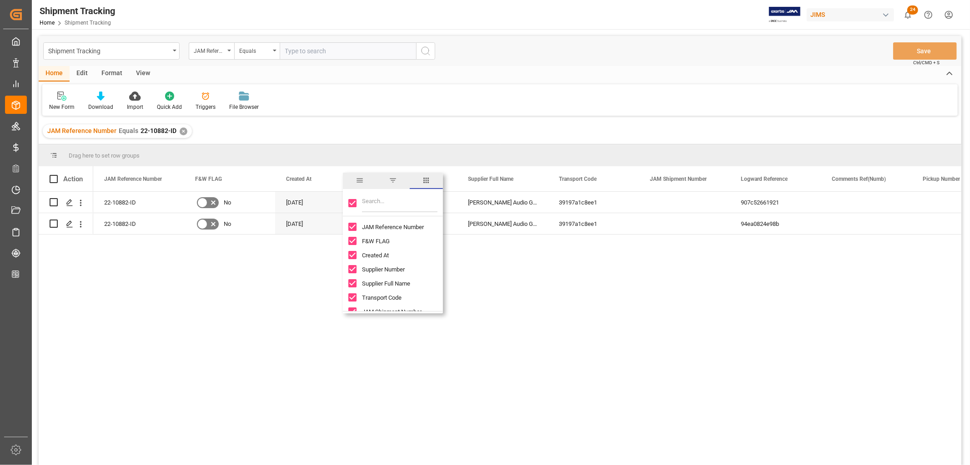
checkbox input "false"
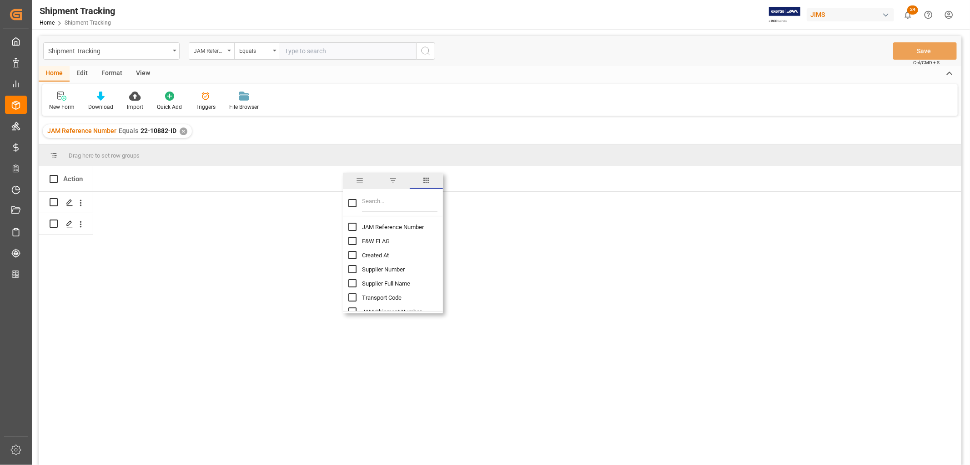
click at [350, 225] on input "JAM Reference Number column toggle visibility (hidden)" at bounding box center [353, 226] width 8 height 8
checkbox input "true"
checkbox input "false"
click at [374, 201] on input "Filter Columns Input" at bounding box center [400, 203] width 76 height 18
type input "container"
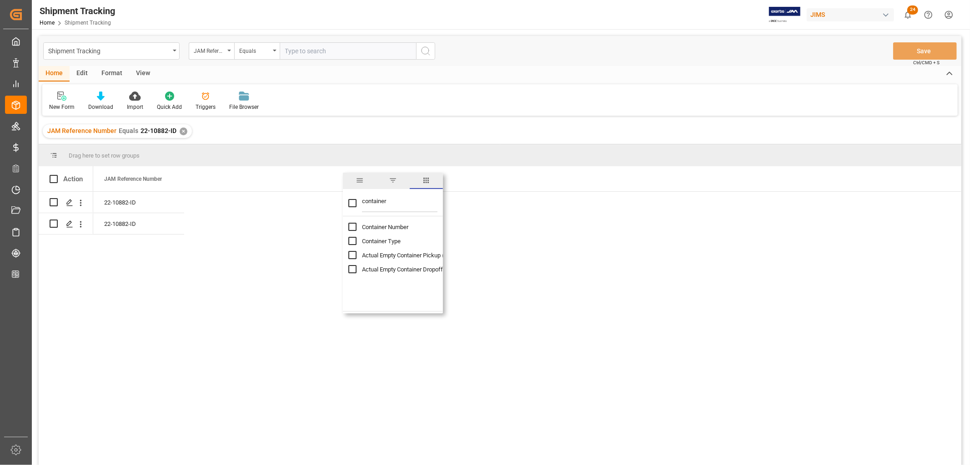
click at [354, 228] on input "Container Number column toggle visibility (hidden)" at bounding box center [353, 226] width 8 height 8
checkbox input "true"
checkbox input "false"
click at [370, 199] on input "container" at bounding box center [400, 203] width 76 height 18
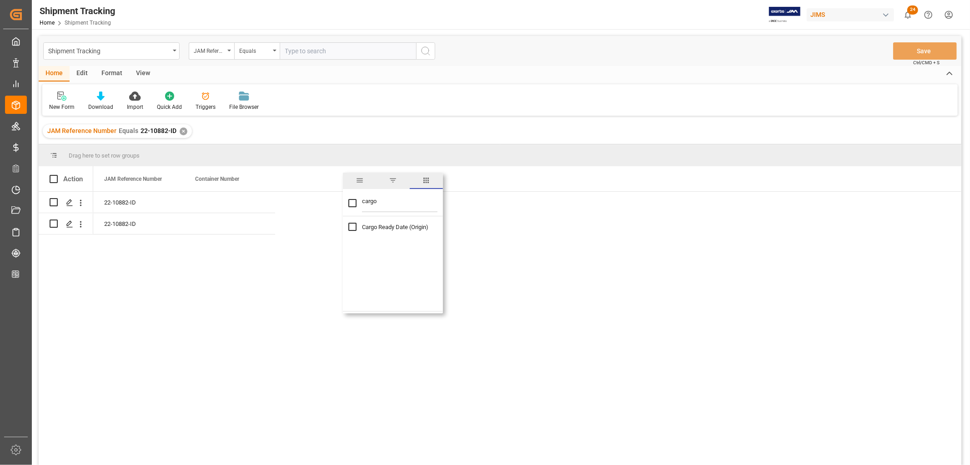
type input "cargo"
click at [351, 225] on input "Cargo Ready Date (Origin) column toggle visibility (hidden)" at bounding box center [353, 226] width 8 height 8
checkbox input "true"
drag, startPoint x: 381, startPoint y: 198, endPoint x: 364, endPoint y: 202, distance: 17.6
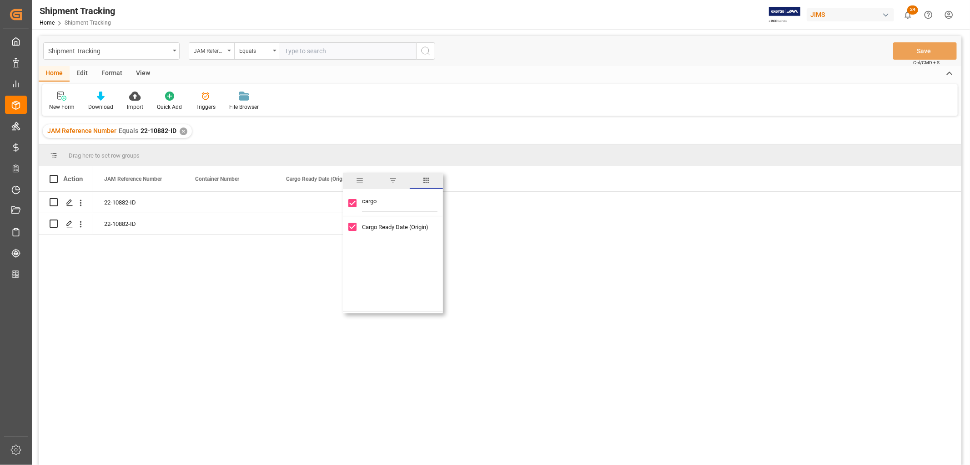
click at [361, 201] on div "cargo" at bounding box center [393, 203] width 100 height 25
type input "eta"
checkbox input "false"
type input "eta"
click at [353, 253] on input "ETA (Final Delivery Location) column toggle visibility (hidden)" at bounding box center [353, 255] width 8 height 8
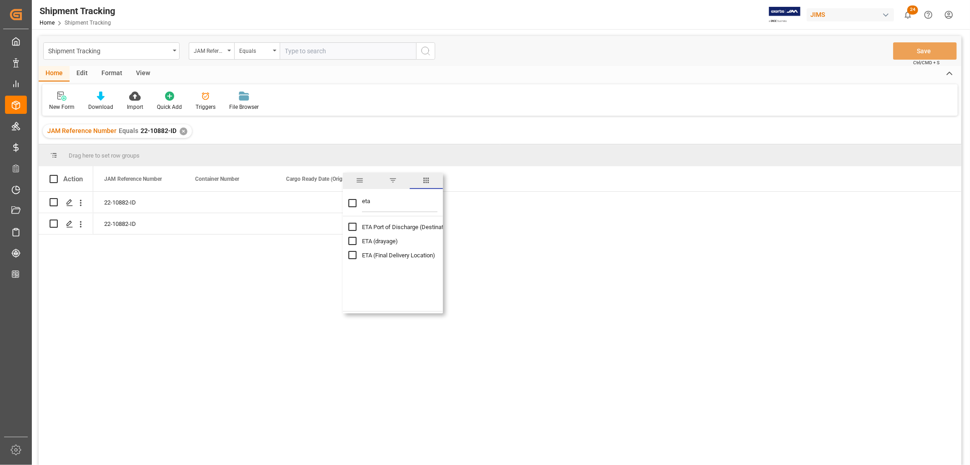
checkbox input "true"
checkbox input "false"
click at [247, 275] on div "22-10882-ID 22-10882-ID" at bounding box center [527, 331] width 869 height 279
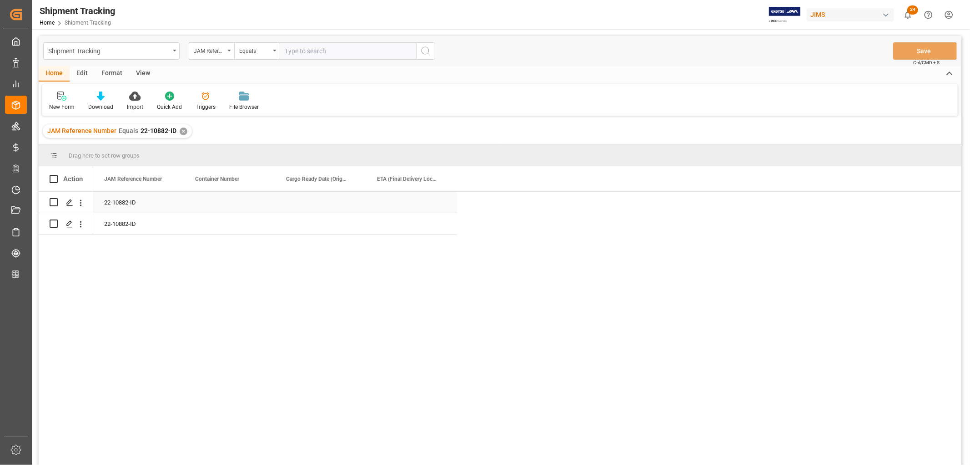
click at [217, 206] on div "Press SPACE to select this row." at bounding box center [229, 202] width 91 height 21
click at [444, 178] on span at bounding box center [442, 179] width 8 height 8
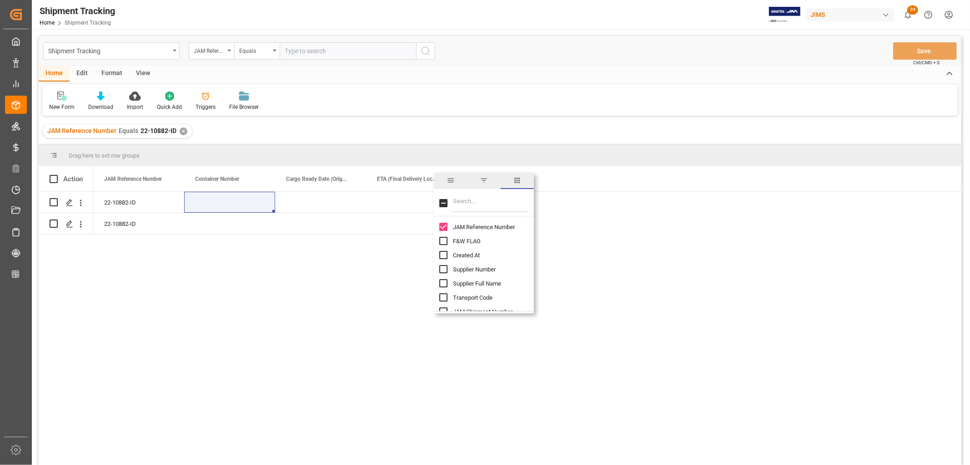
click at [465, 204] on input "Filter Columns Input" at bounding box center [491, 203] width 76 height 18
type input "etd"
click at [443, 228] on input "ETD - ETS (Origin) column toggle visibility (hidden)" at bounding box center [443, 226] width 8 height 8
checkbox input "true"
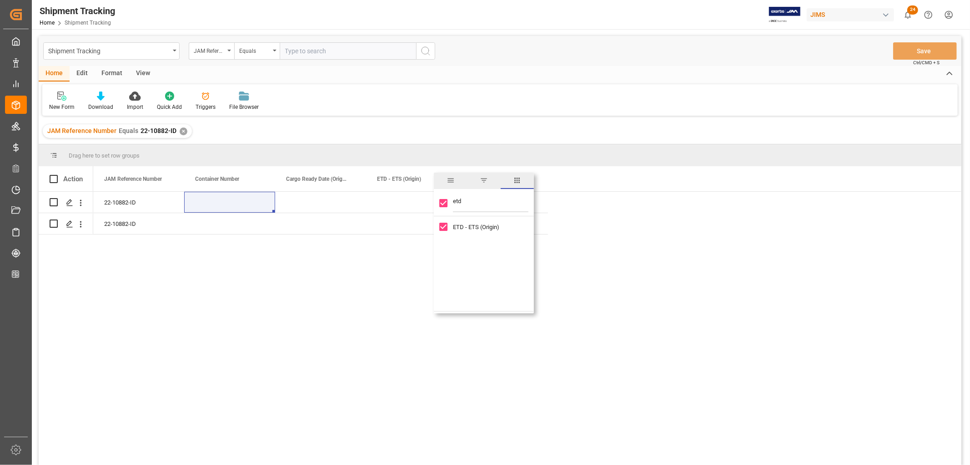
click at [521, 89] on div "New Form Download Import Quick Add Triggers File Browser" at bounding box center [500, 99] width 916 height 31
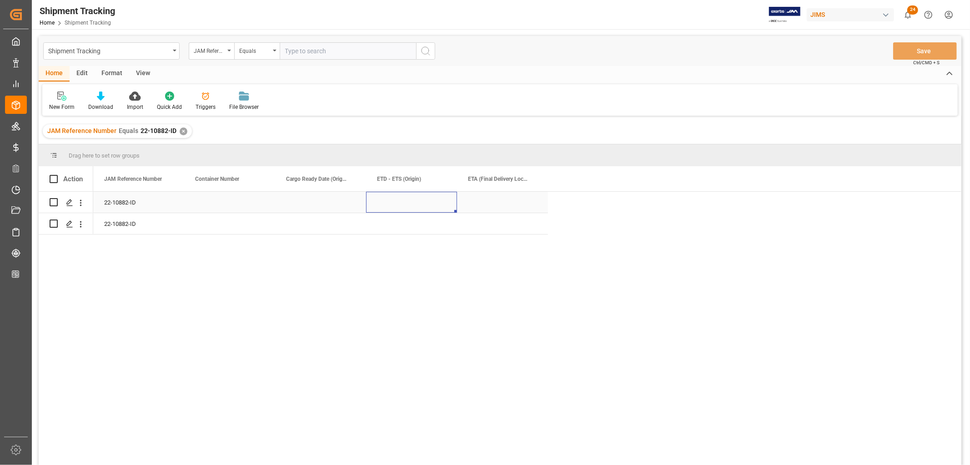
click at [398, 197] on div "Press SPACE to select this row." at bounding box center [411, 202] width 91 height 21
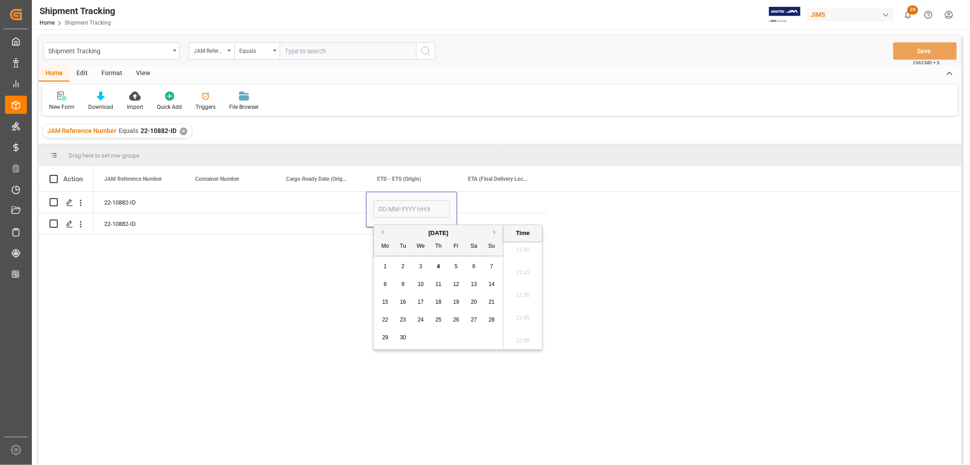
click at [386, 302] on span "15" at bounding box center [385, 301] width 6 height 6
type input "15-09-2025 00:00"
click at [345, 221] on div "Press SPACE to select this row." at bounding box center [320, 223] width 91 height 21
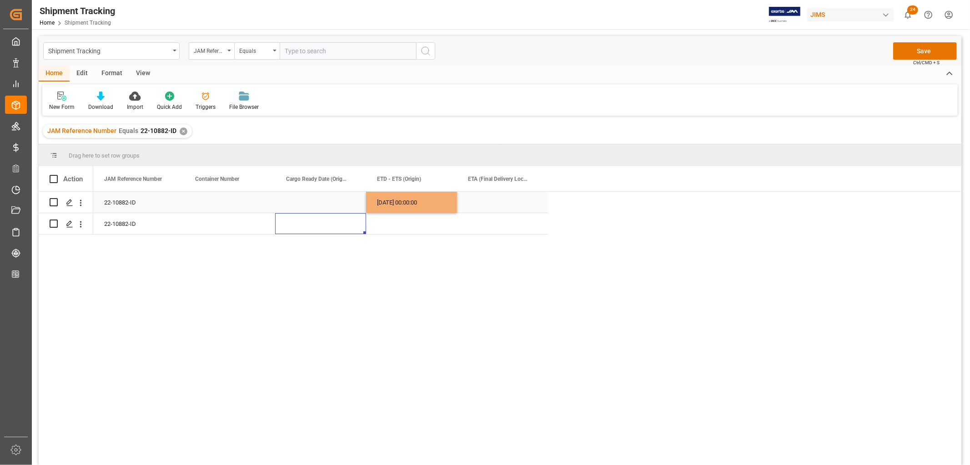
click at [398, 201] on div "15-09-2025 00:00:00" at bounding box center [411, 202] width 91 height 21
click at [393, 220] on div "Press SPACE to select this row." at bounding box center [411, 223] width 91 height 21
click at [421, 268] on div "22-10882-ID 15-09-2025 00:00:00 22-10882-ID 15-09-2025 00:00:00" at bounding box center [527, 331] width 869 height 279
click at [498, 204] on div "Press SPACE to select this row." at bounding box center [502, 202] width 91 height 21
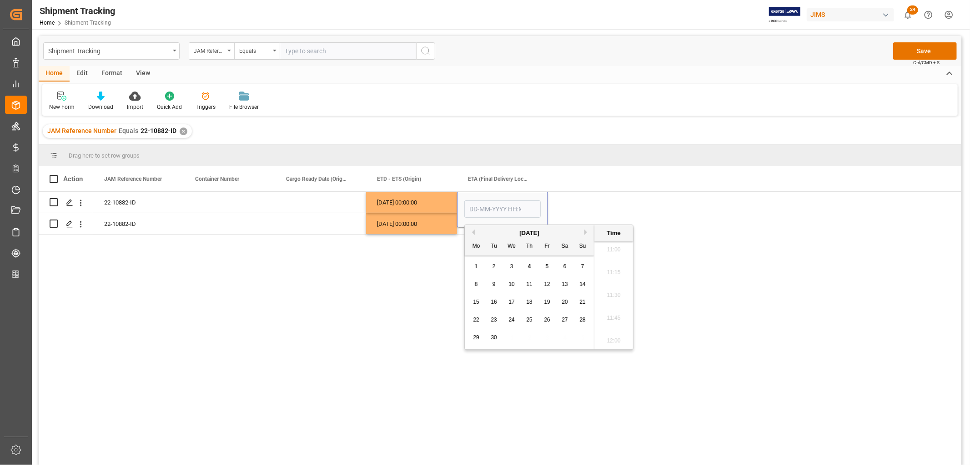
click at [589, 231] on button "Next Month" at bounding box center [587, 231] width 5 height 5
click at [585, 232] on button "Next Month" at bounding box center [587, 231] width 5 height 5
click at [472, 232] on button "Previous Month" at bounding box center [472, 231] width 5 height 5
click at [527, 319] on span "23" at bounding box center [529, 319] width 6 height 6
type input "23-10-2025 00:00"
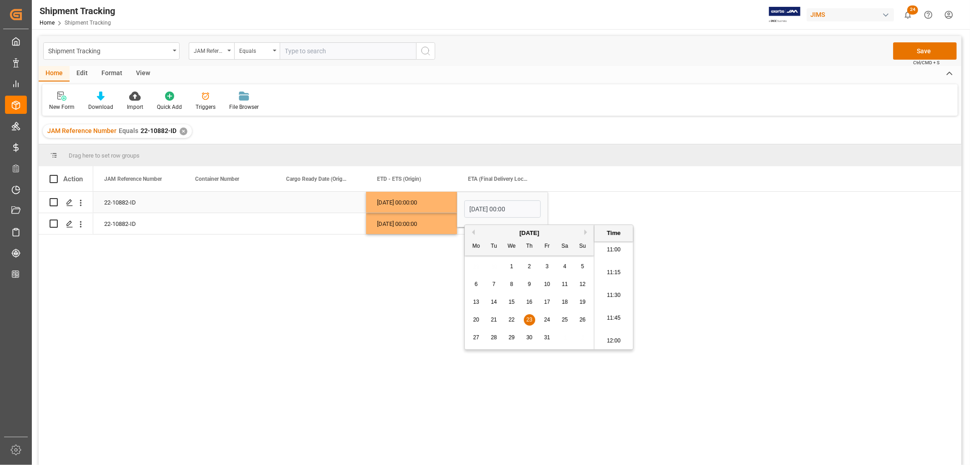
click at [435, 203] on div "15-09-2025 00:00:00" at bounding box center [411, 202] width 91 height 21
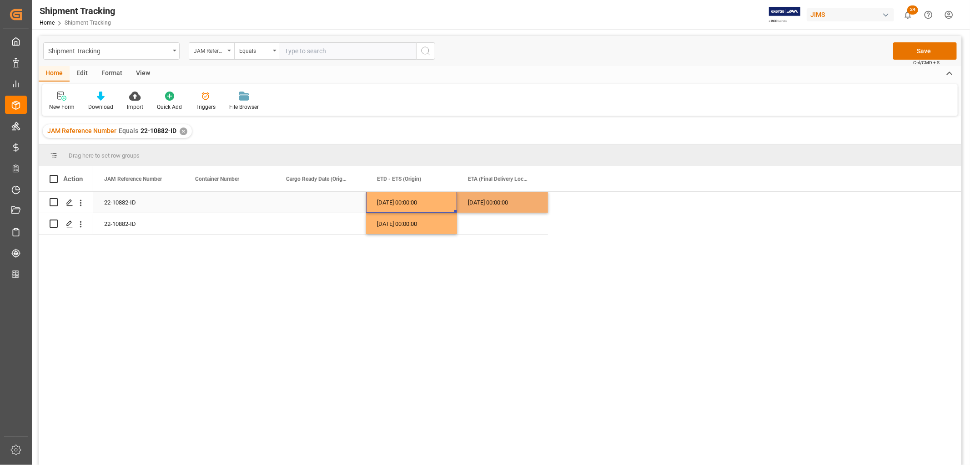
click at [482, 207] on div "23-10-2025 00:00:00" at bounding box center [502, 202] width 91 height 21
click at [485, 225] on div "Press SPACE to select this row." at bounding box center [502, 223] width 91 height 21
click at [535, 177] on span at bounding box center [533, 179] width 8 height 8
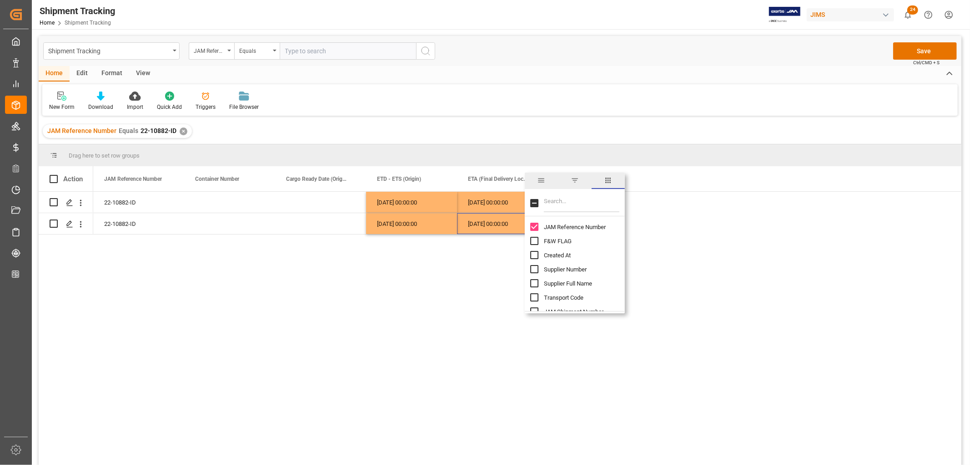
click at [558, 202] on input "Filter Columns Input" at bounding box center [582, 203] width 76 height 18
type input "carg"
checkbox input "true"
type input "cargo"
click at [596, 141] on div "JAM Reference Number Equals 22-10882-ID ✕" at bounding box center [500, 130] width 923 height 25
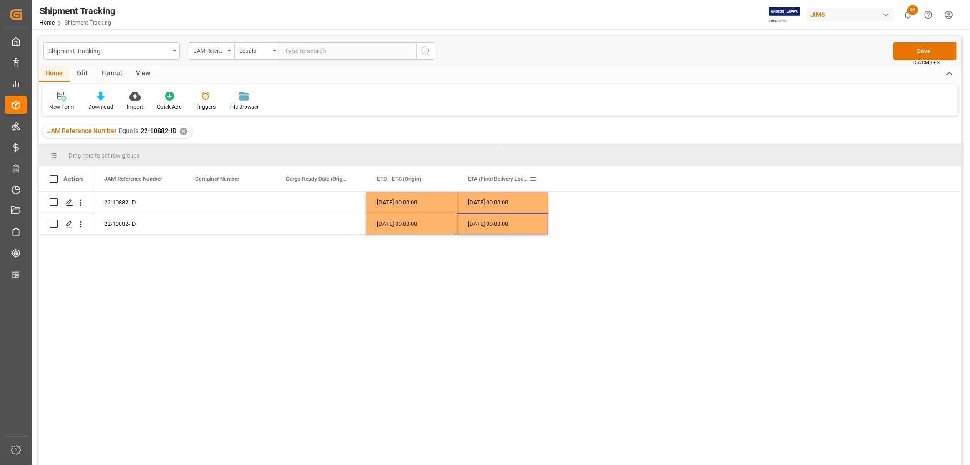
click at [533, 179] on span at bounding box center [533, 179] width 8 height 8
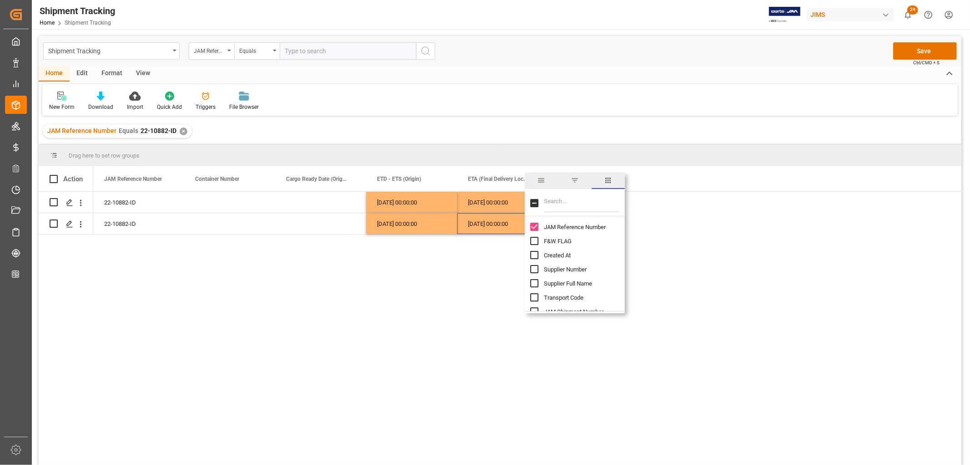
click at [560, 203] on input "Filter Columns Input" at bounding box center [582, 203] width 76 height 18
type input "carg"
checkbox input "true"
click at [652, 101] on div "New Form Download Import Quick Add Triggers File Browser" at bounding box center [500, 99] width 916 height 31
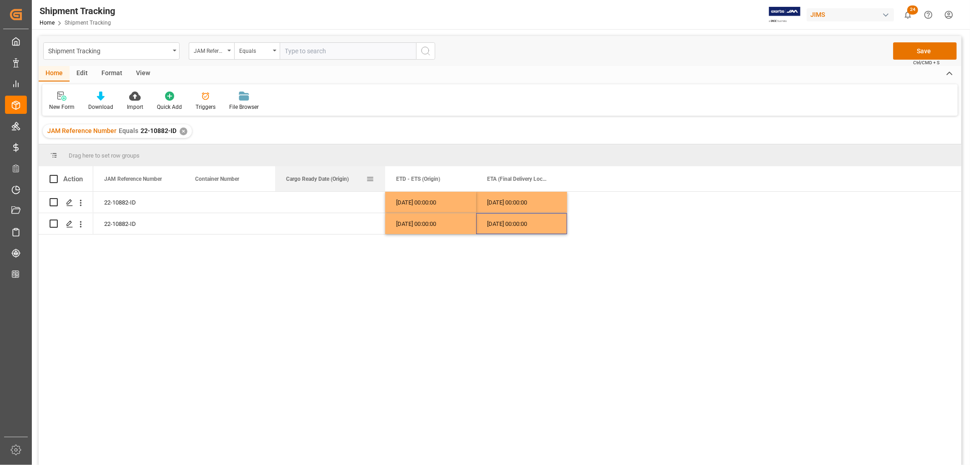
drag, startPoint x: 365, startPoint y: 179, endPoint x: 442, endPoint y: 179, distance: 76.4
click at [387, 179] on div at bounding box center [386, 178] width 4 height 25
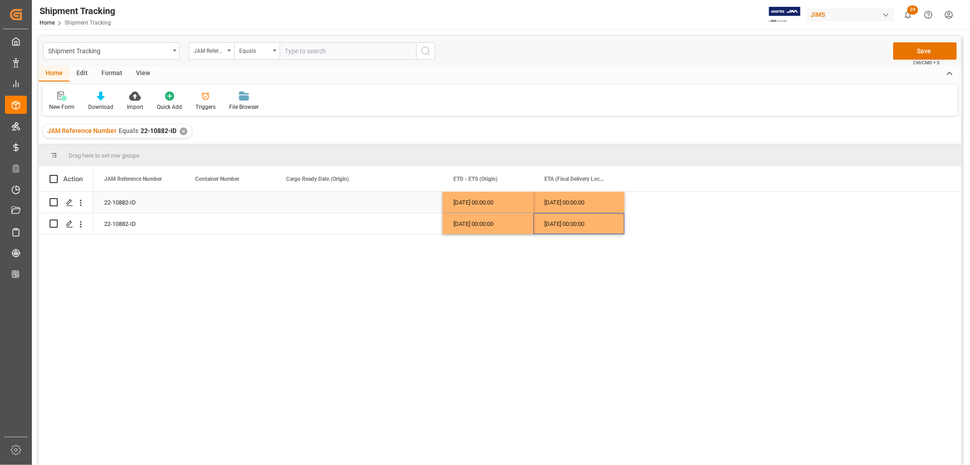
click at [329, 203] on div "Press SPACE to select this row." at bounding box center [358, 202] width 167 height 21
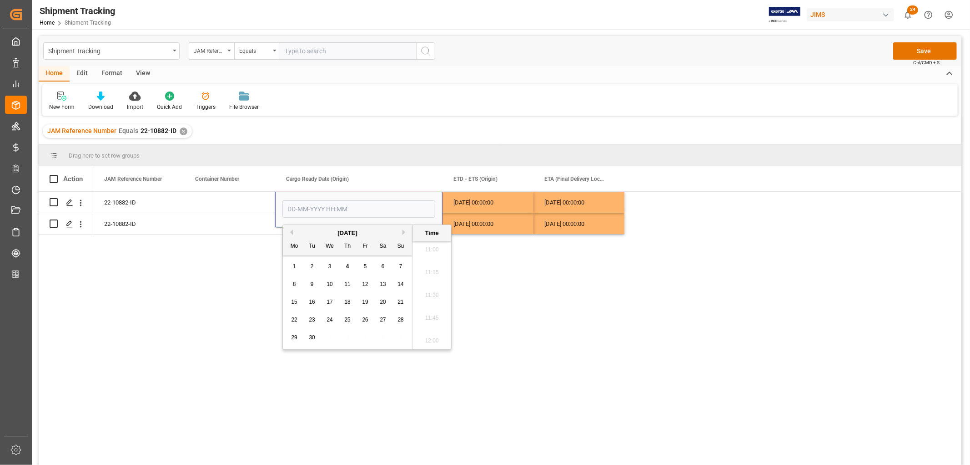
click at [292, 232] on button "Previous Month" at bounding box center [290, 231] width 5 height 5
click at [403, 231] on button "Next Month" at bounding box center [405, 231] width 5 height 5
click at [333, 285] on div "10" at bounding box center [329, 284] width 11 height 11
type input "10-09-2025 00:00"
click at [240, 205] on div "Press SPACE to select this row." at bounding box center [229, 202] width 91 height 21
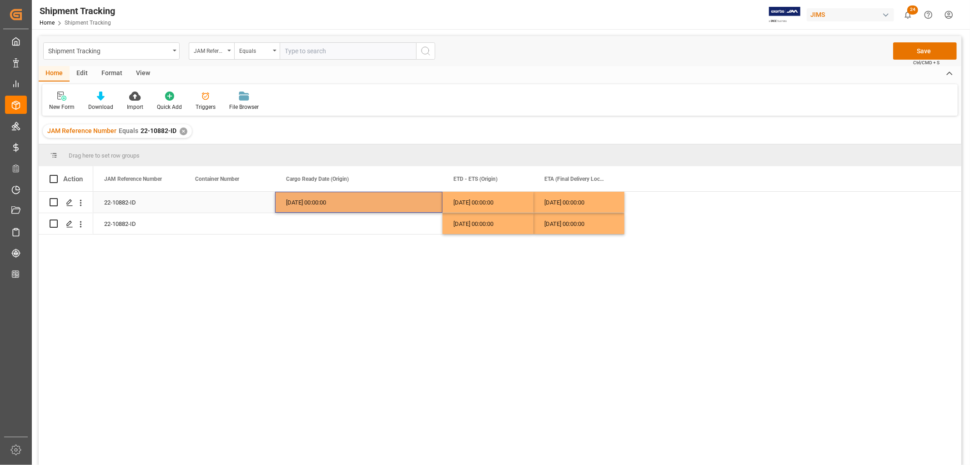
click at [298, 207] on div "10-09-2025 00:00:00" at bounding box center [358, 202] width 167 height 21
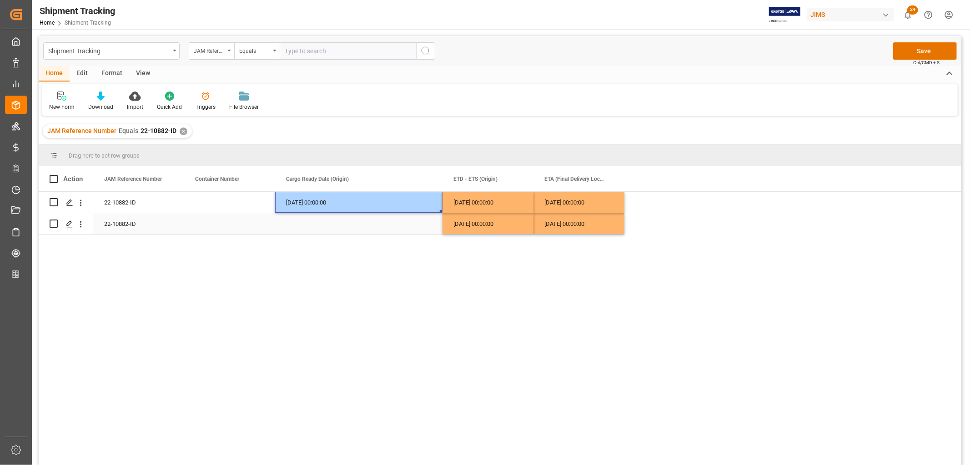
click at [298, 223] on div "Press SPACE to select this row." at bounding box center [358, 223] width 167 height 21
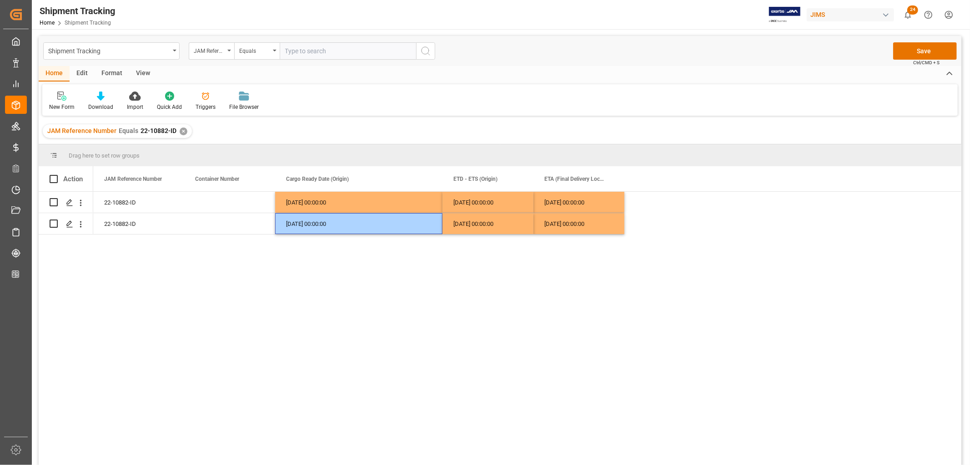
click at [329, 273] on div "22-10882-ID 10-09-2025 00:00:00 23-10-2025 00:00:00 15-09-2025 00:00:00 22-1088…" at bounding box center [527, 331] width 869 height 279
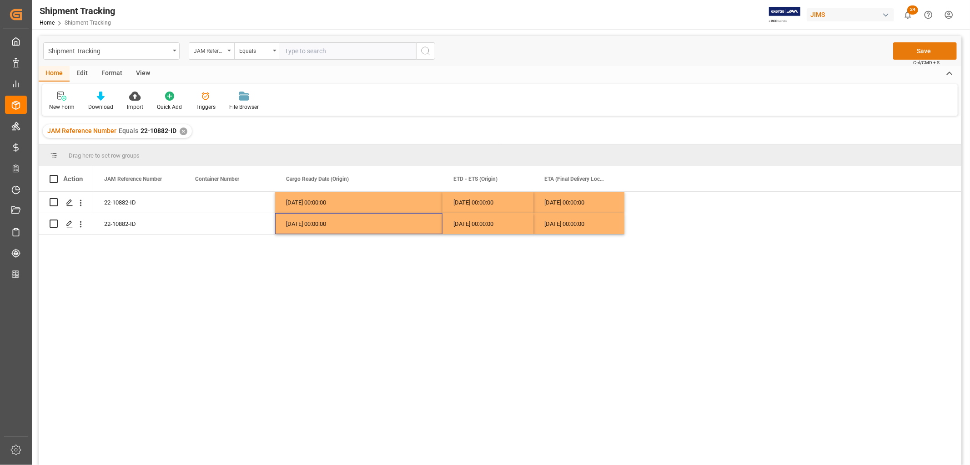
click at [916, 52] on button "Save" at bounding box center [926, 50] width 64 height 17
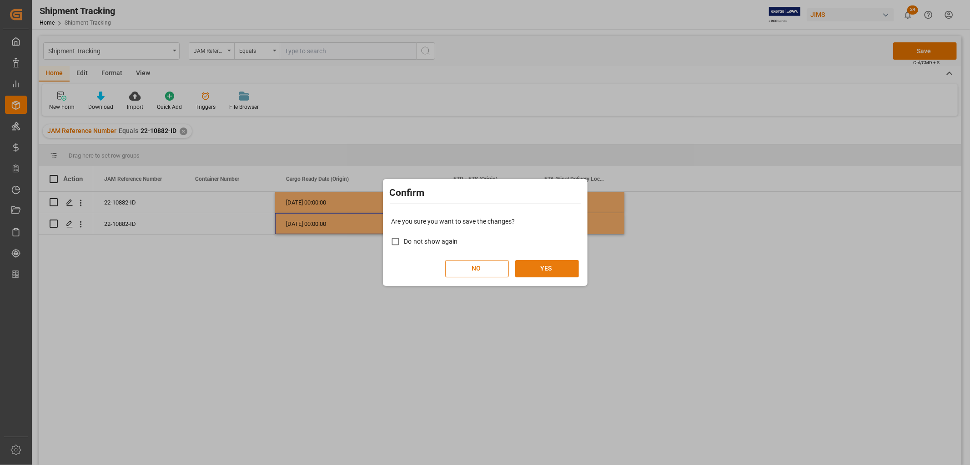
click at [553, 265] on button "YES" at bounding box center [547, 268] width 64 height 17
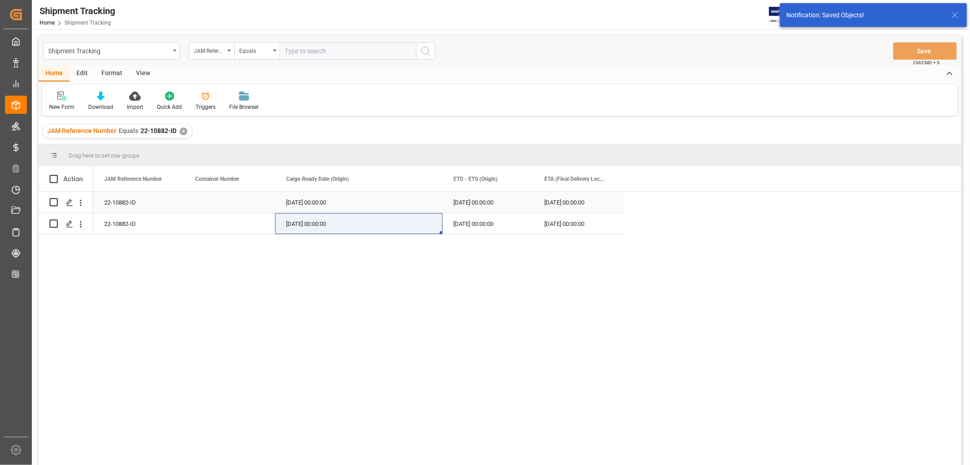
click at [121, 203] on div "22-10882-ID" at bounding box center [138, 202] width 91 height 21
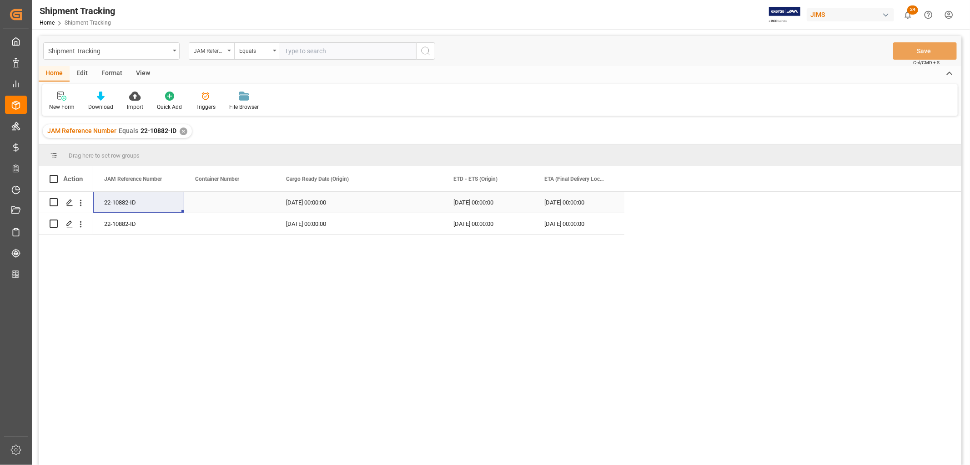
click at [128, 205] on div "22-10882-ID" at bounding box center [138, 202] width 91 height 21
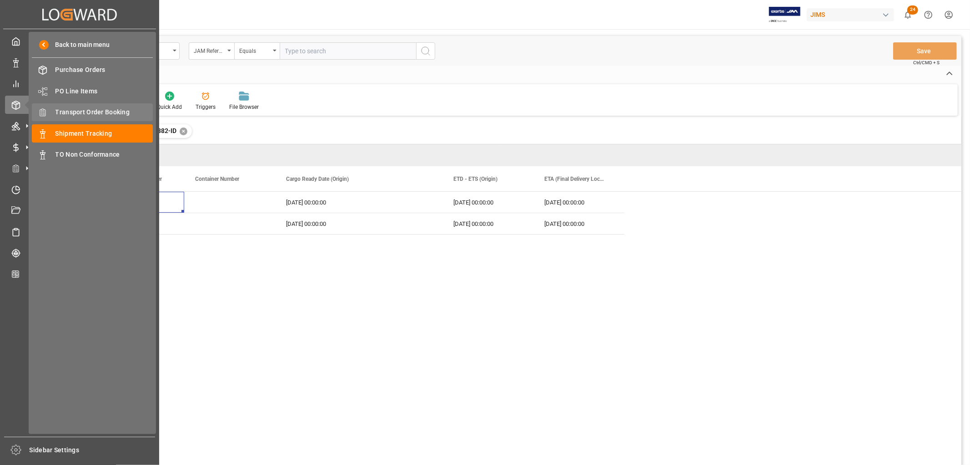
click at [80, 108] on span "Transport Order Booking" at bounding box center [105, 112] width 98 height 10
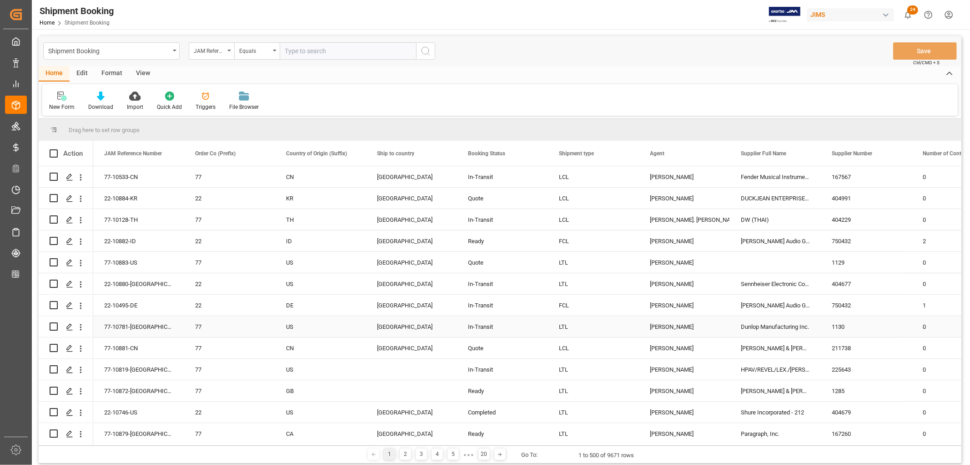
click at [760, 328] on div "Dunlop Manufacturing Inc." at bounding box center [775, 326] width 91 height 21
click at [806, 152] on span at bounding box center [806, 153] width 8 height 8
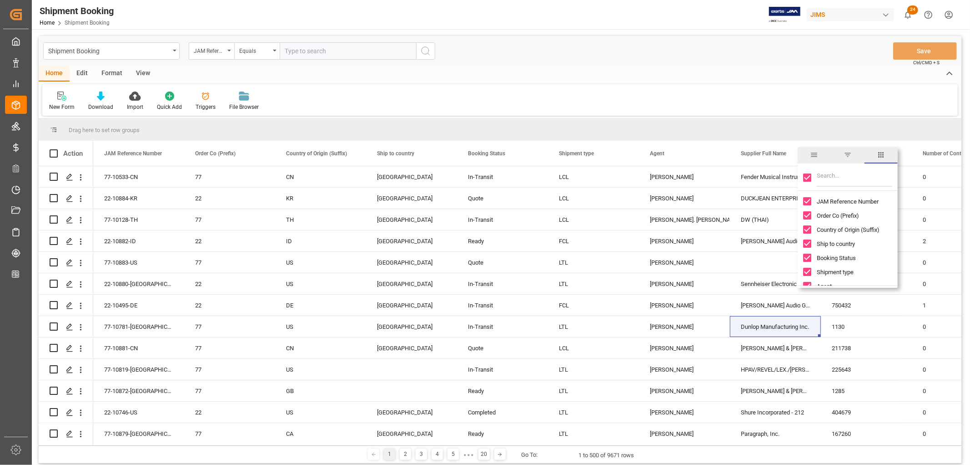
click at [849, 154] on span "filter" at bounding box center [848, 155] width 8 height 8
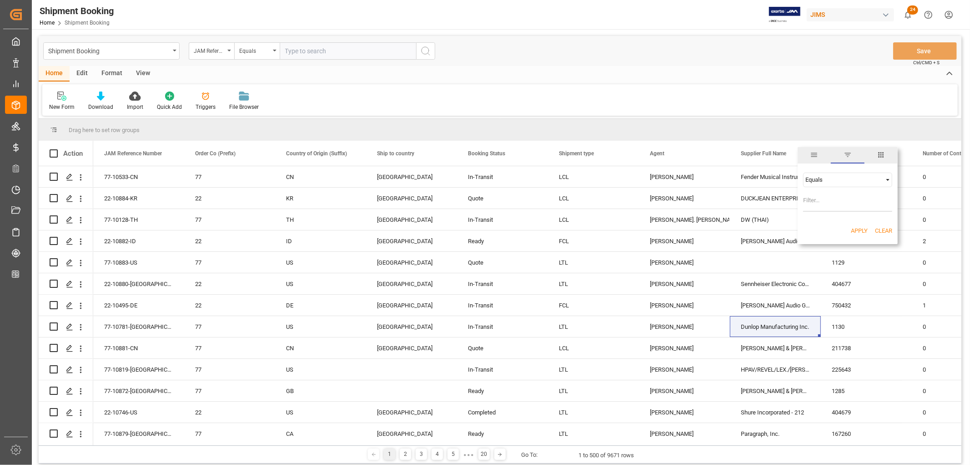
type input "Dunlop Manufacturing Inc."
click at [859, 230] on button "Apply" at bounding box center [859, 230] width 17 height 9
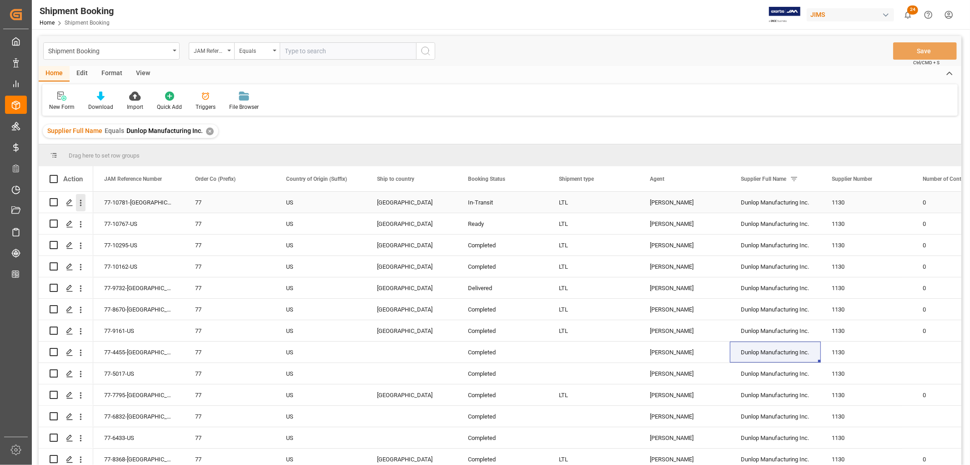
click at [81, 202] on icon "open menu" at bounding box center [81, 202] width 2 height 6
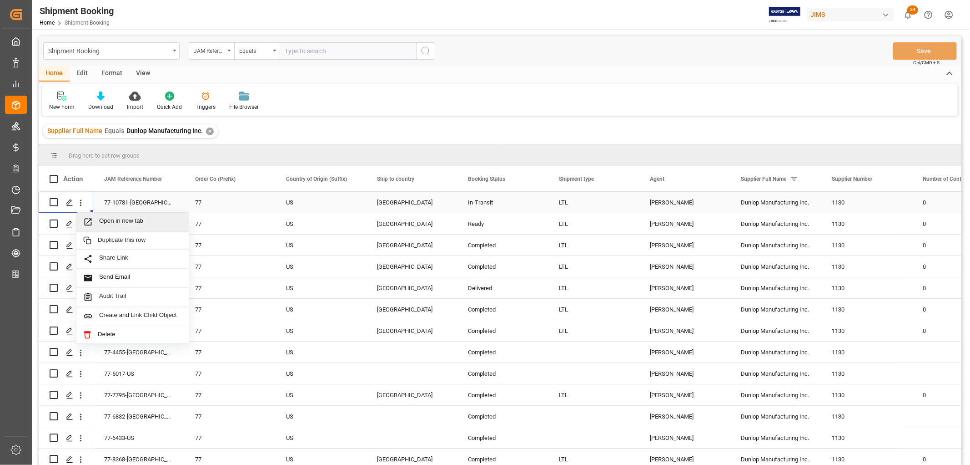
click at [110, 219] on span "Open in new tab" at bounding box center [140, 222] width 83 height 10
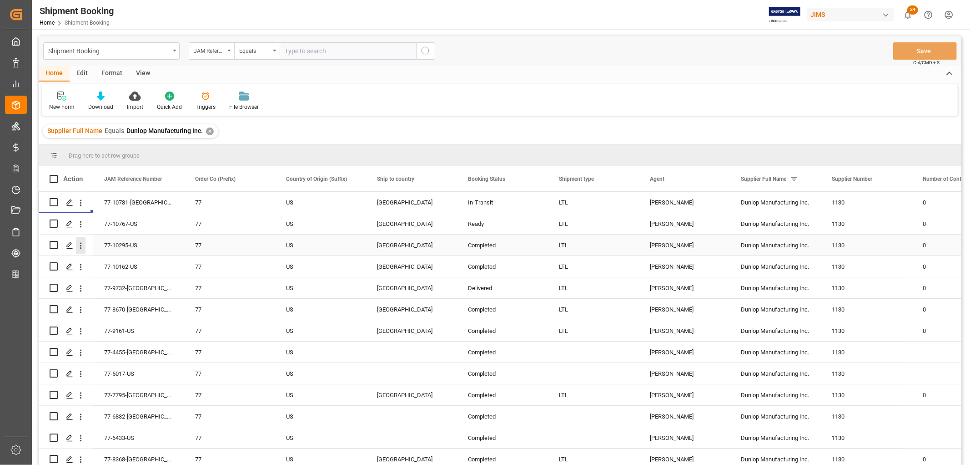
click at [83, 246] on icon "open menu" at bounding box center [81, 246] width 10 height 10
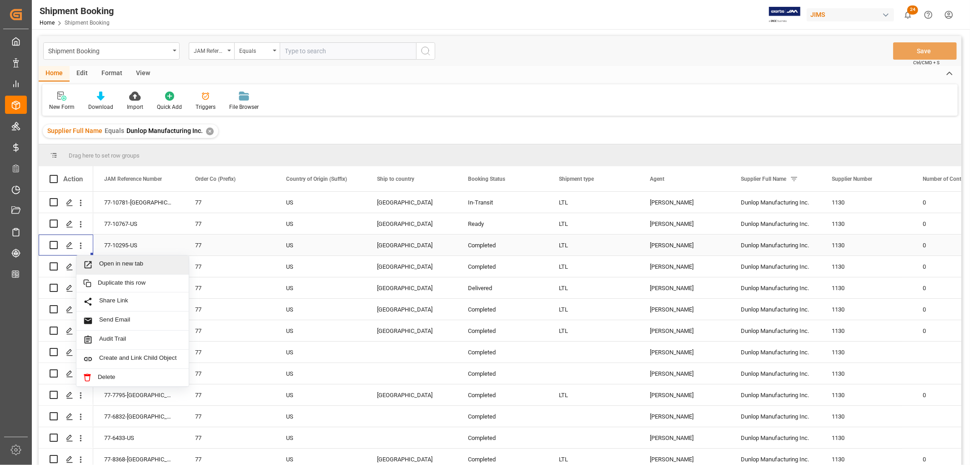
click at [112, 263] on span "Open in new tab" at bounding box center [140, 265] width 83 height 10
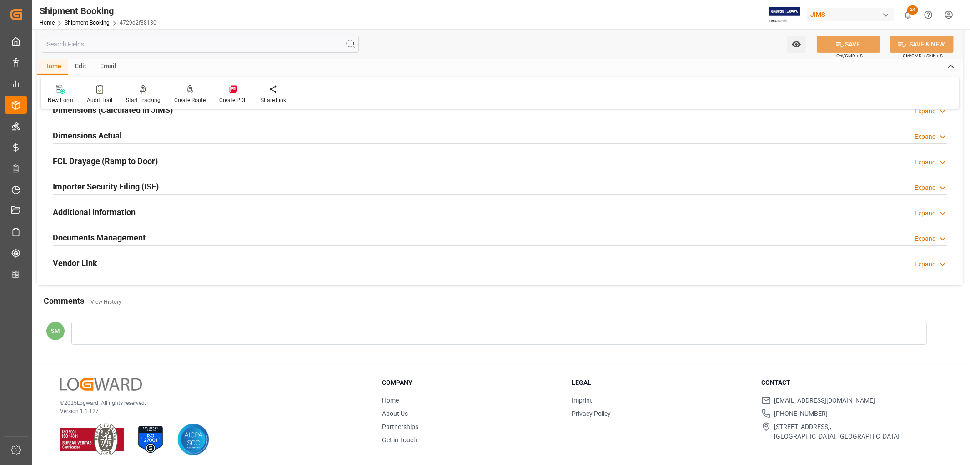
scroll to position [219, 0]
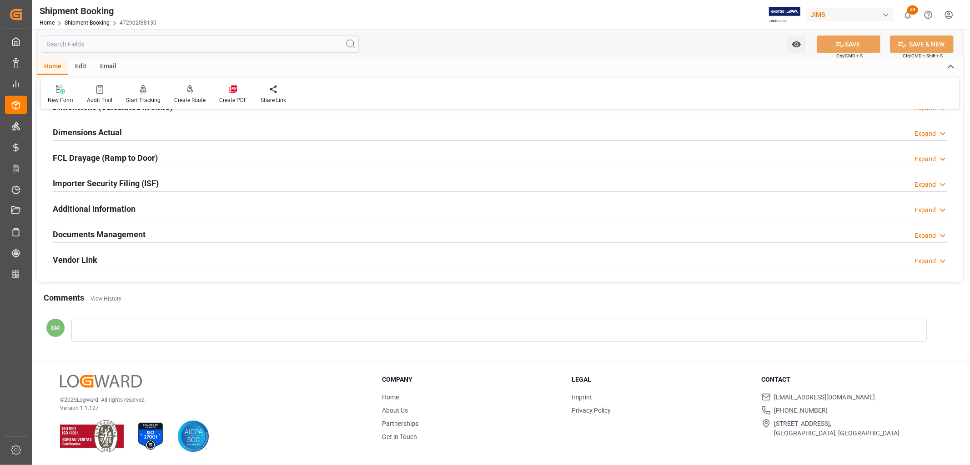
click at [119, 234] on h2 "Documents Management" at bounding box center [99, 234] width 93 height 12
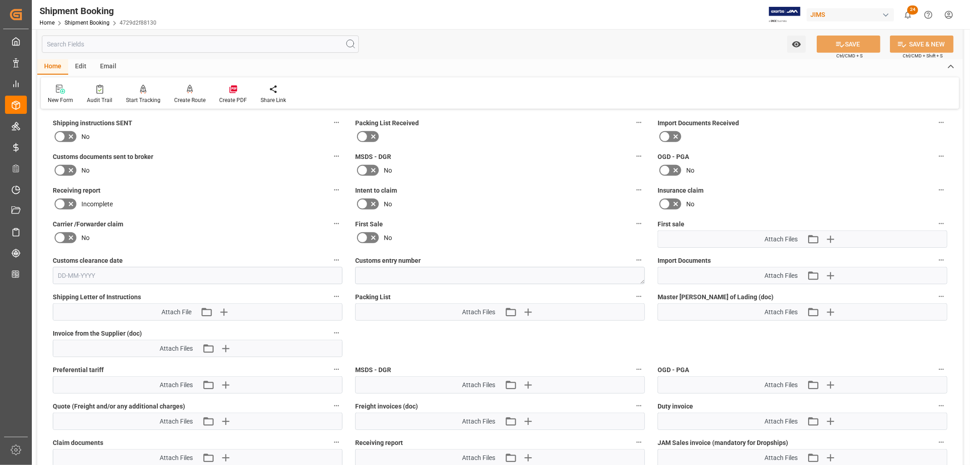
scroll to position [371, 0]
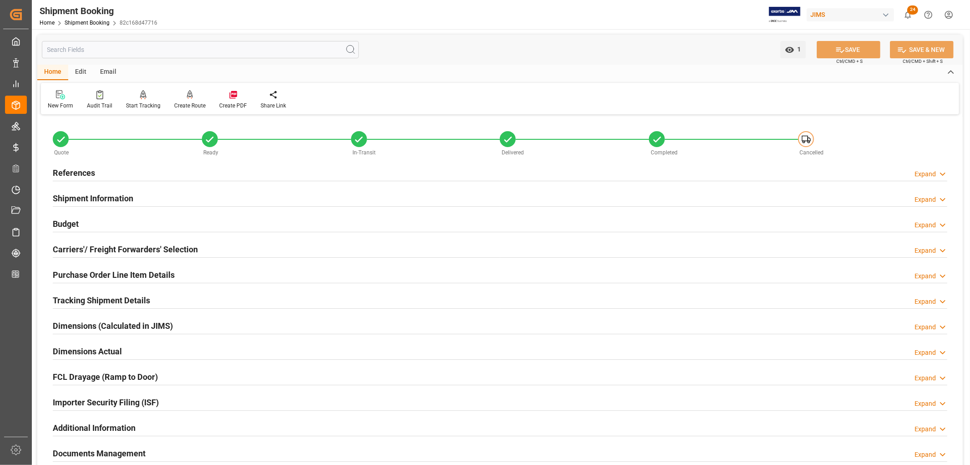
scroll to position [152, 0]
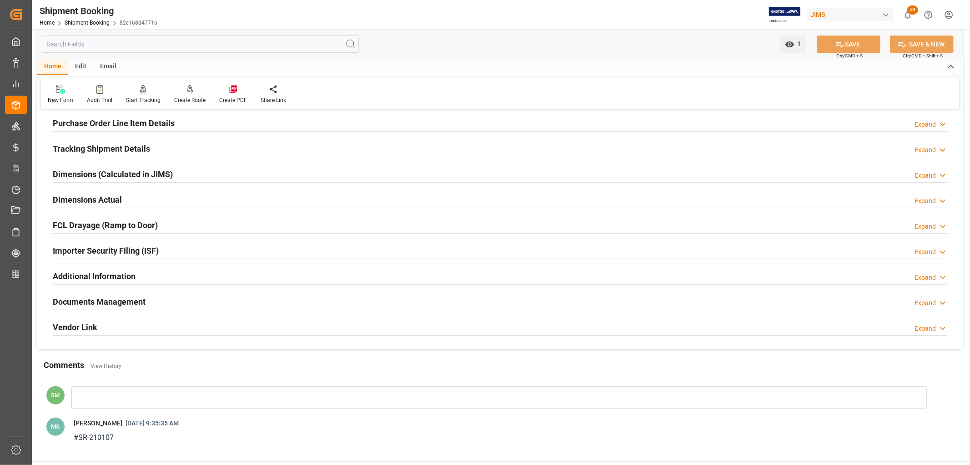
click at [99, 303] on h2 "Documents Management" at bounding box center [99, 301] width 93 height 12
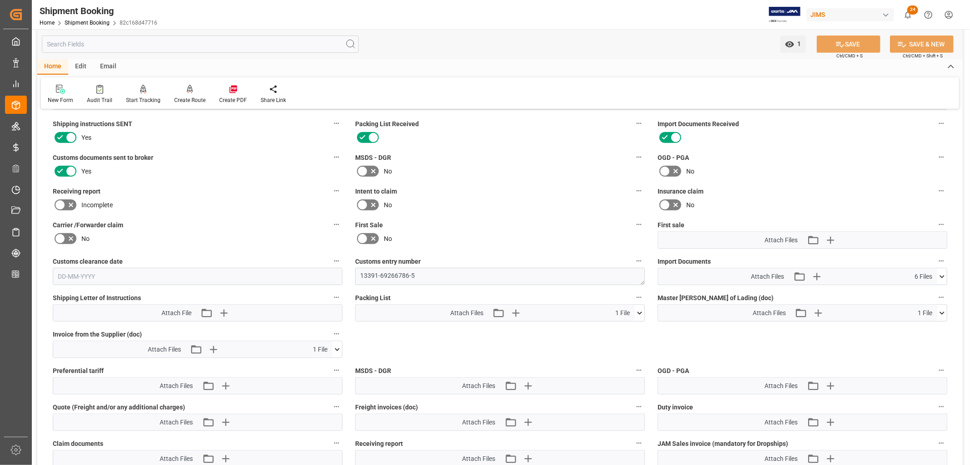
scroll to position [404, 0]
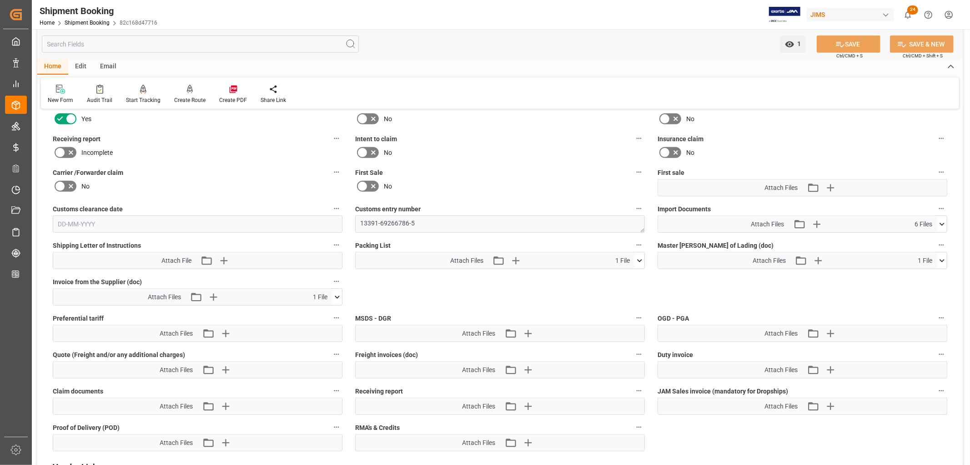
click at [642, 258] on icon at bounding box center [640, 261] width 10 height 10
click at [635, 276] on icon at bounding box center [635, 277] width 9 height 6
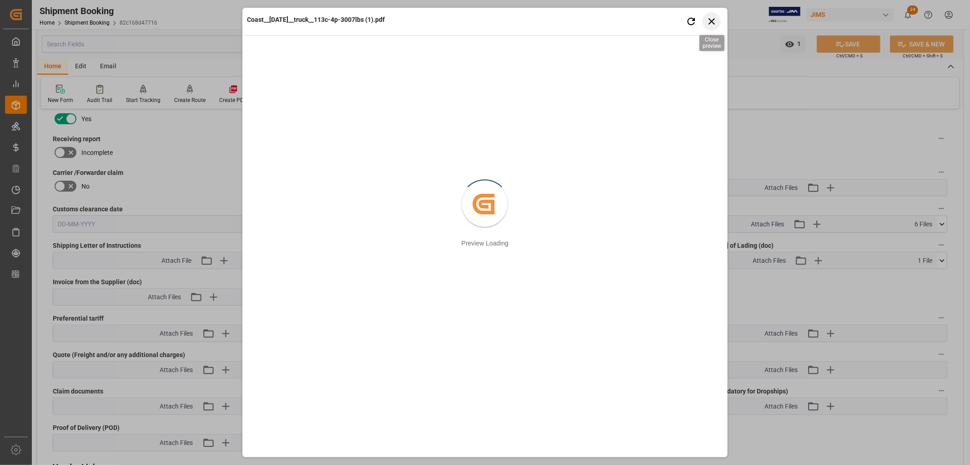
click at [716, 20] on icon "button" at bounding box center [711, 20] width 11 height 11
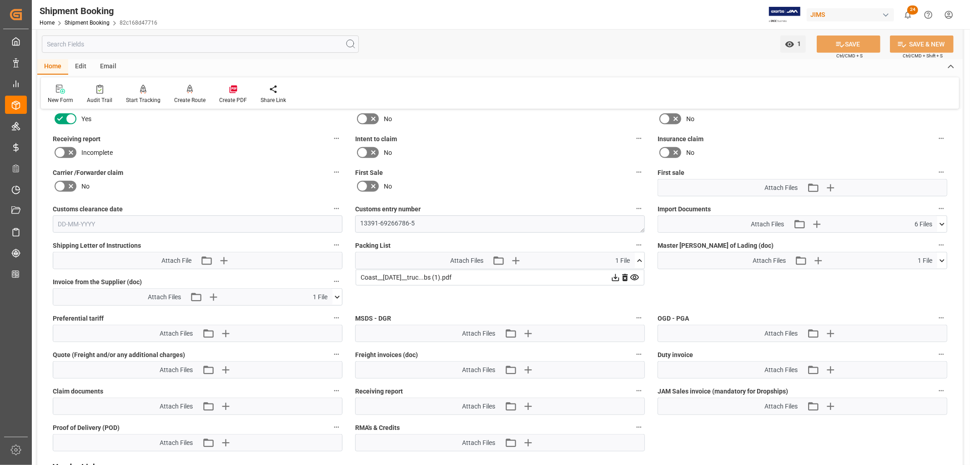
click at [615, 274] on icon at bounding box center [616, 278] width 10 height 10
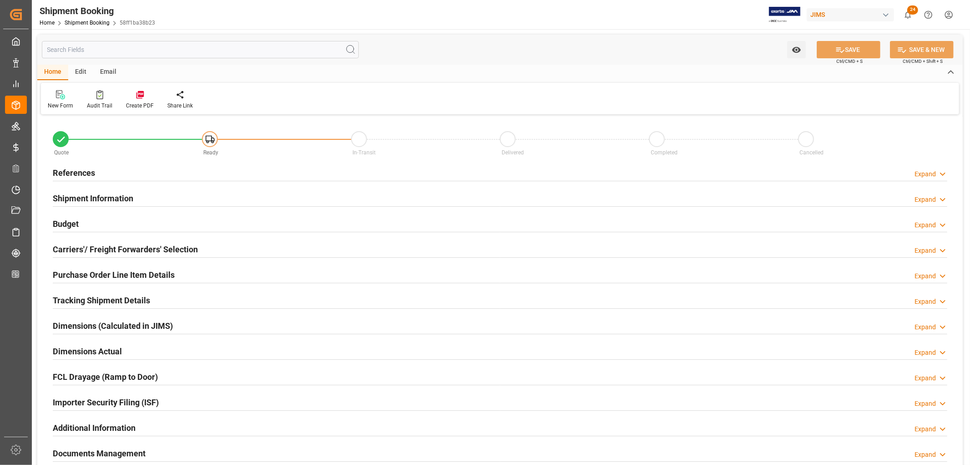
type input "0"
type input "[DATE]"
click at [77, 174] on h2 "References" at bounding box center [74, 173] width 42 height 12
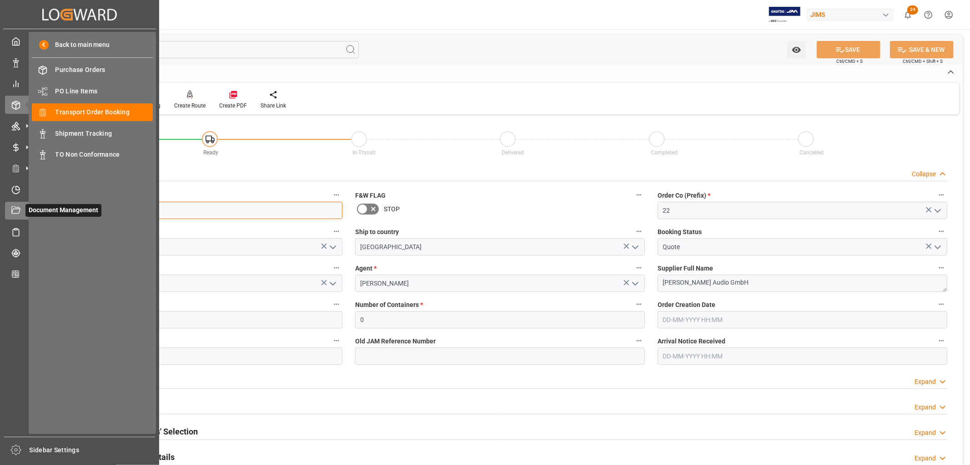
drag, startPoint x: 104, startPoint y: 212, endPoint x: 27, endPoint y: 212, distance: 76.4
click at [27, 212] on div "Created by potrace 1.15, written by [PERSON_NAME] [DATE]-[DATE] Created by potr…" at bounding box center [485, 232] width 970 height 465
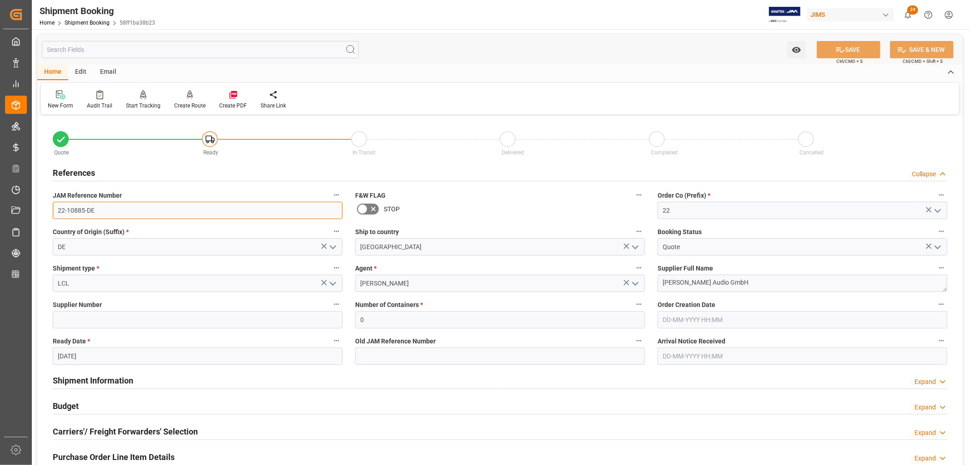
click at [89, 212] on input "22-10885-DE" at bounding box center [198, 210] width 290 height 17
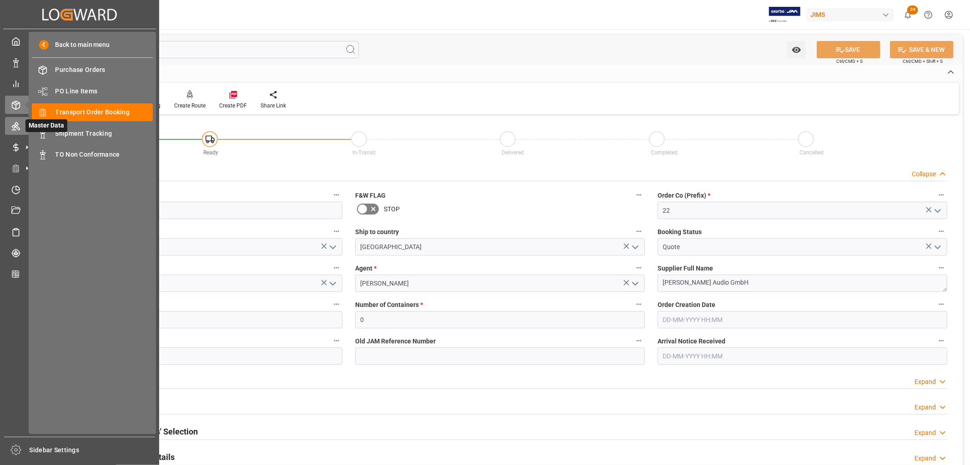
click at [16, 128] on icon at bounding box center [15, 125] width 9 height 9
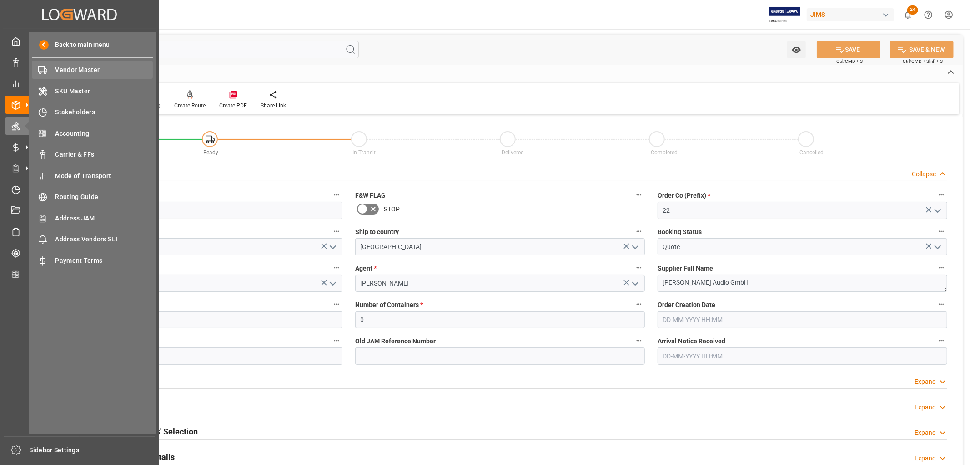
click at [78, 68] on span "Vendor Master" at bounding box center [105, 70] width 98 height 10
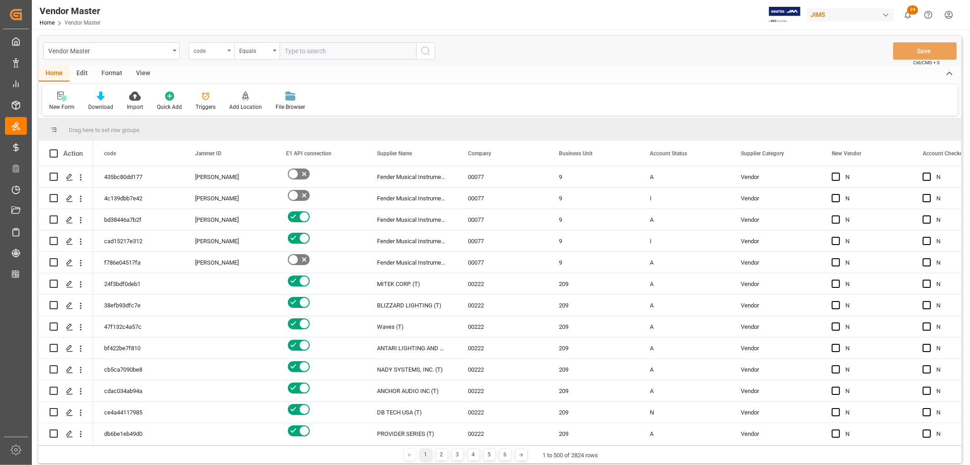
click at [230, 50] on icon "open menu" at bounding box center [229, 51] width 4 height 2
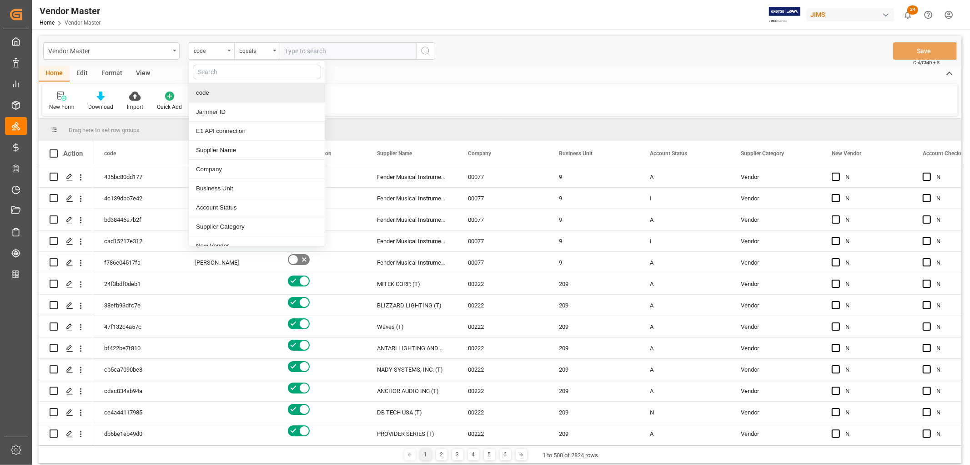
click at [221, 71] on input "text" at bounding box center [257, 72] width 128 height 15
type input "supplier"
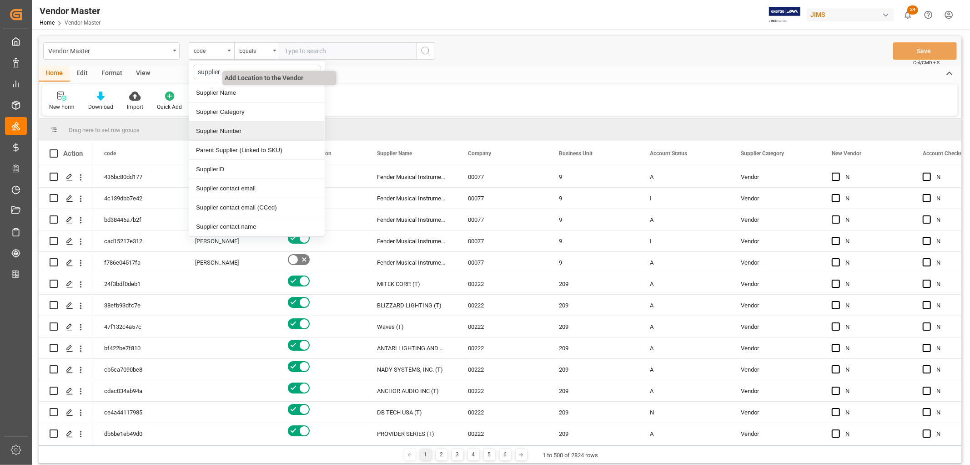
click at [218, 130] on div "Supplier Number" at bounding box center [257, 130] width 136 height 19
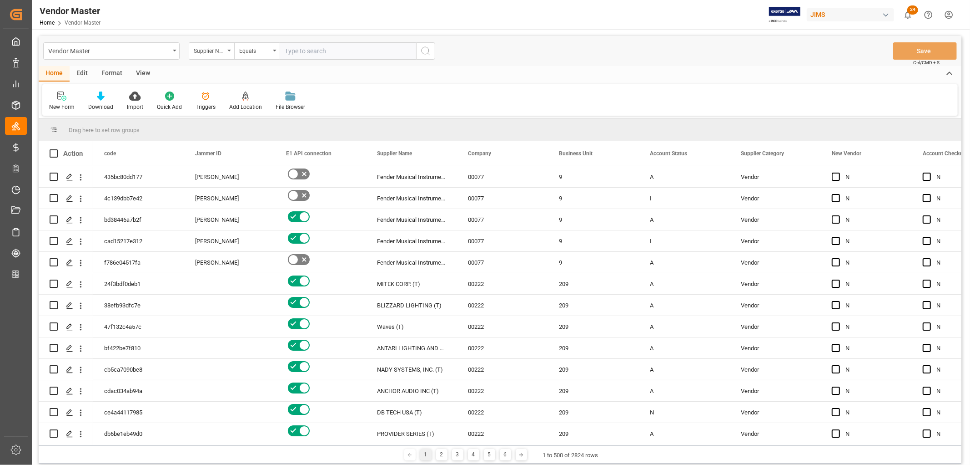
click at [331, 47] on input "text" at bounding box center [348, 50] width 136 height 17
paste input "647041"
type input "647041"
click at [425, 49] on icon "search button" at bounding box center [425, 50] width 11 height 11
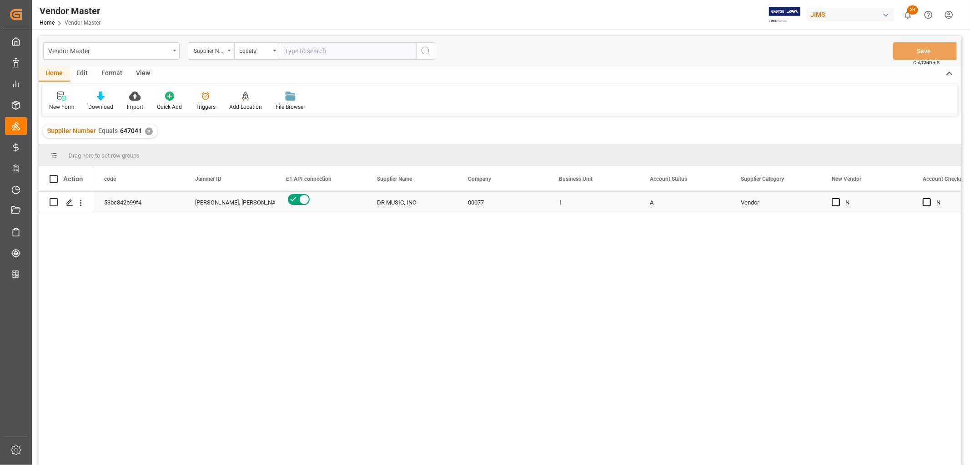
click at [220, 205] on div "[PERSON_NAME]. [PERSON_NAME]" at bounding box center [229, 202] width 69 height 21
click at [257, 204] on icon "open menu" at bounding box center [258, 207] width 11 height 11
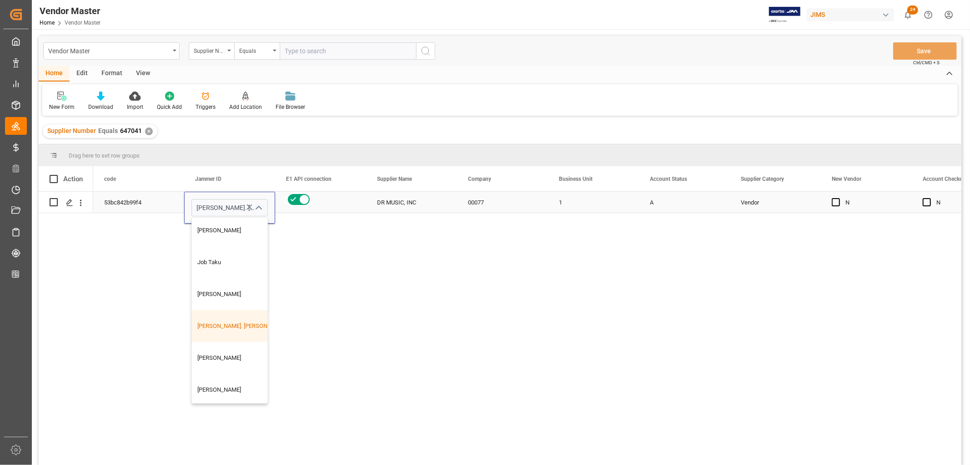
scroll to position [404, 0]
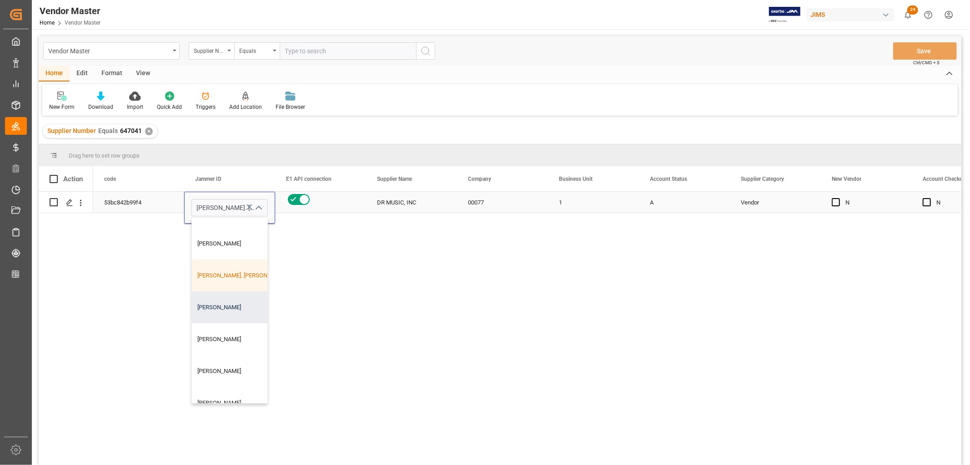
click at [227, 305] on div "[PERSON_NAME]" at bounding box center [242, 307] width 101 height 32
type input "[PERSON_NAME]"
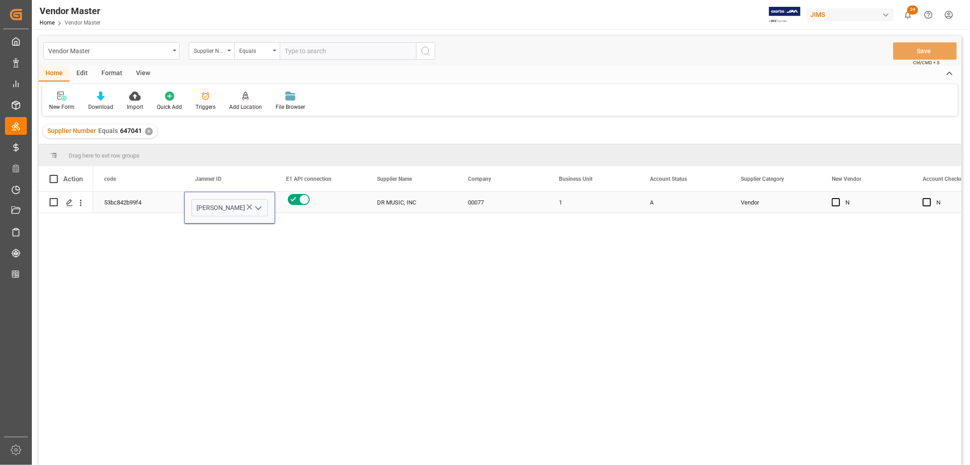
click at [398, 264] on div "53bc842b99f4 [PERSON_NAME] DR MUSIC, INC 00077 1 A Vendor N N 647041" at bounding box center [527, 331] width 869 height 279
click at [401, 203] on div "DR MUSIC, INC" at bounding box center [411, 202] width 91 height 21
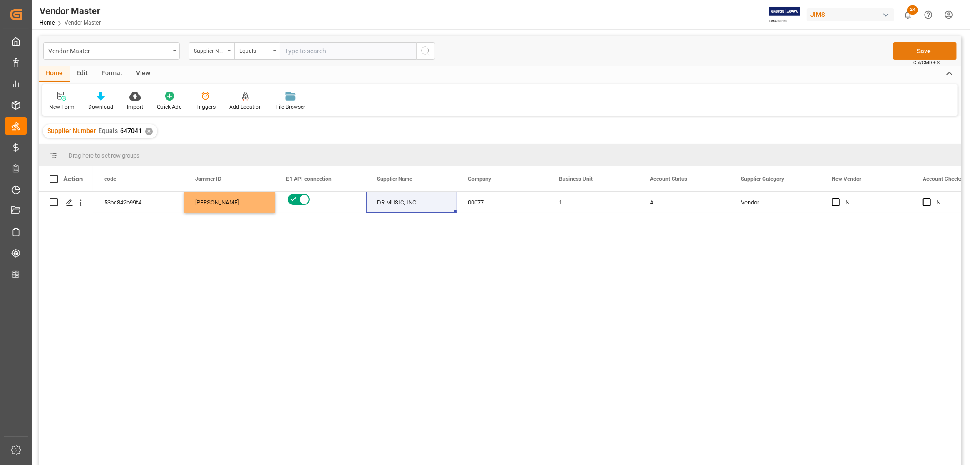
click at [927, 49] on button "Save" at bounding box center [926, 50] width 64 height 17
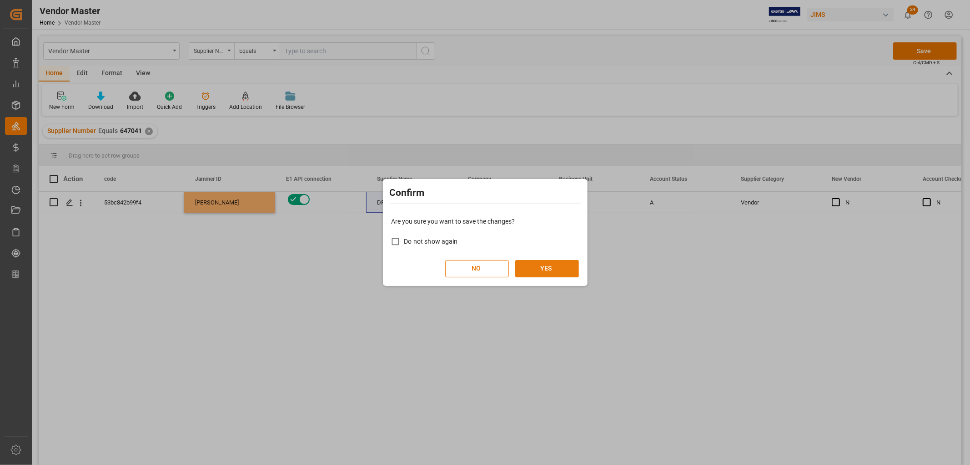
click at [539, 264] on button "YES" at bounding box center [547, 268] width 64 height 17
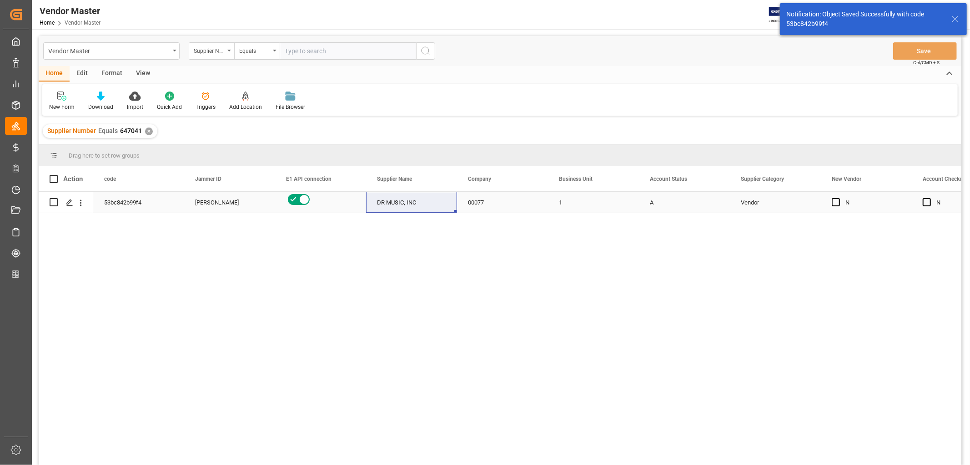
click at [570, 204] on div "1" at bounding box center [593, 202] width 91 height 21
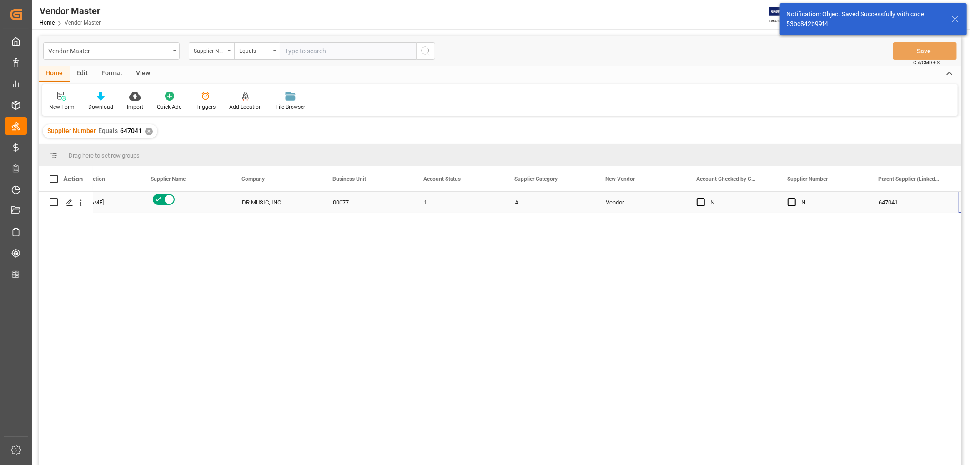
scroll to position [0, 226]
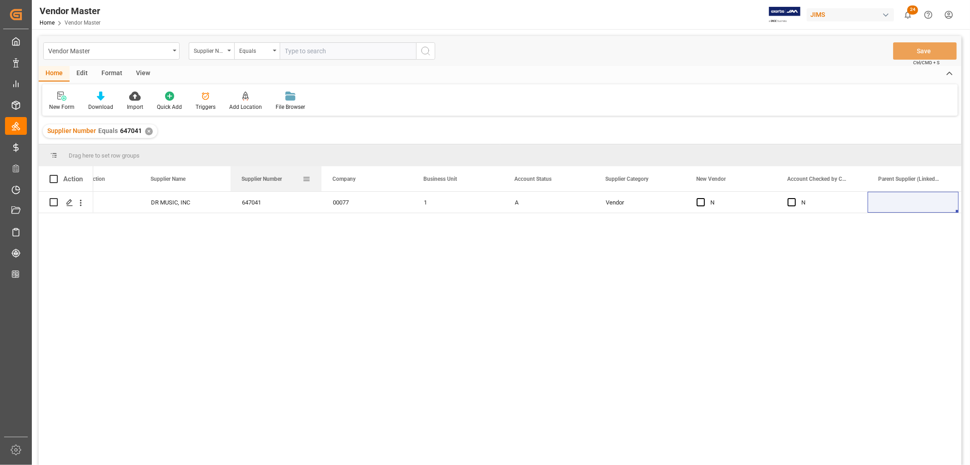
drag, startPoint x: 804, startPoint y: 179, endPoint x: 274, endPoint y: 179, distance: 530.0
click at [274, 179] on span "Supplier Number" at bounding box center [262, 179] width 40 height 6
click at [403, 267] on div "[PERSON_NAME] DR MUSIC, INC 00077 1 A Vendor N N 647041" at bounding box center [527, 331] width 869 height 279
click at [346, 205] on div "00077" at bounding box center [367, 202] width 91 height 21
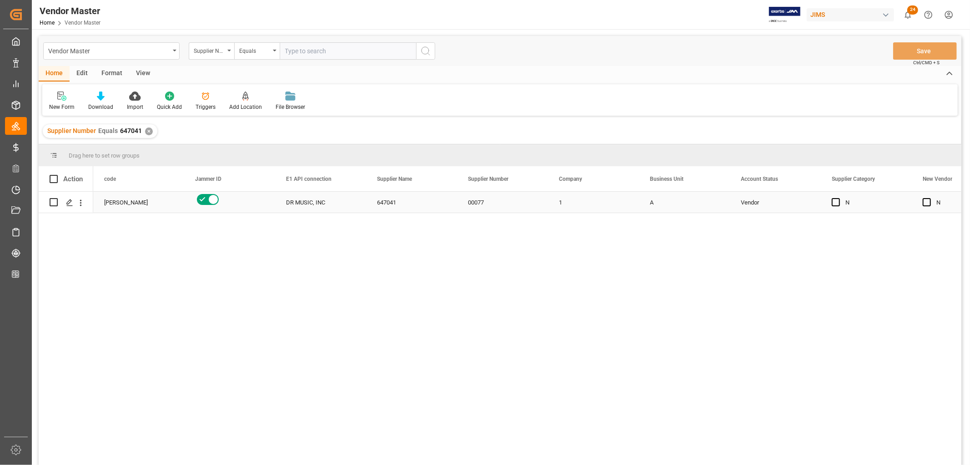
scroll to position [0, 0]
click at [439, 313] on div "[PERSON_NAME] DR MUSIC, INC 00077 1 A Vendor N N 647041 53bc842b99f4" at bounding box center [527, 331] width 869 height 279
